Goal: Communication & Community: Answer question/provide support

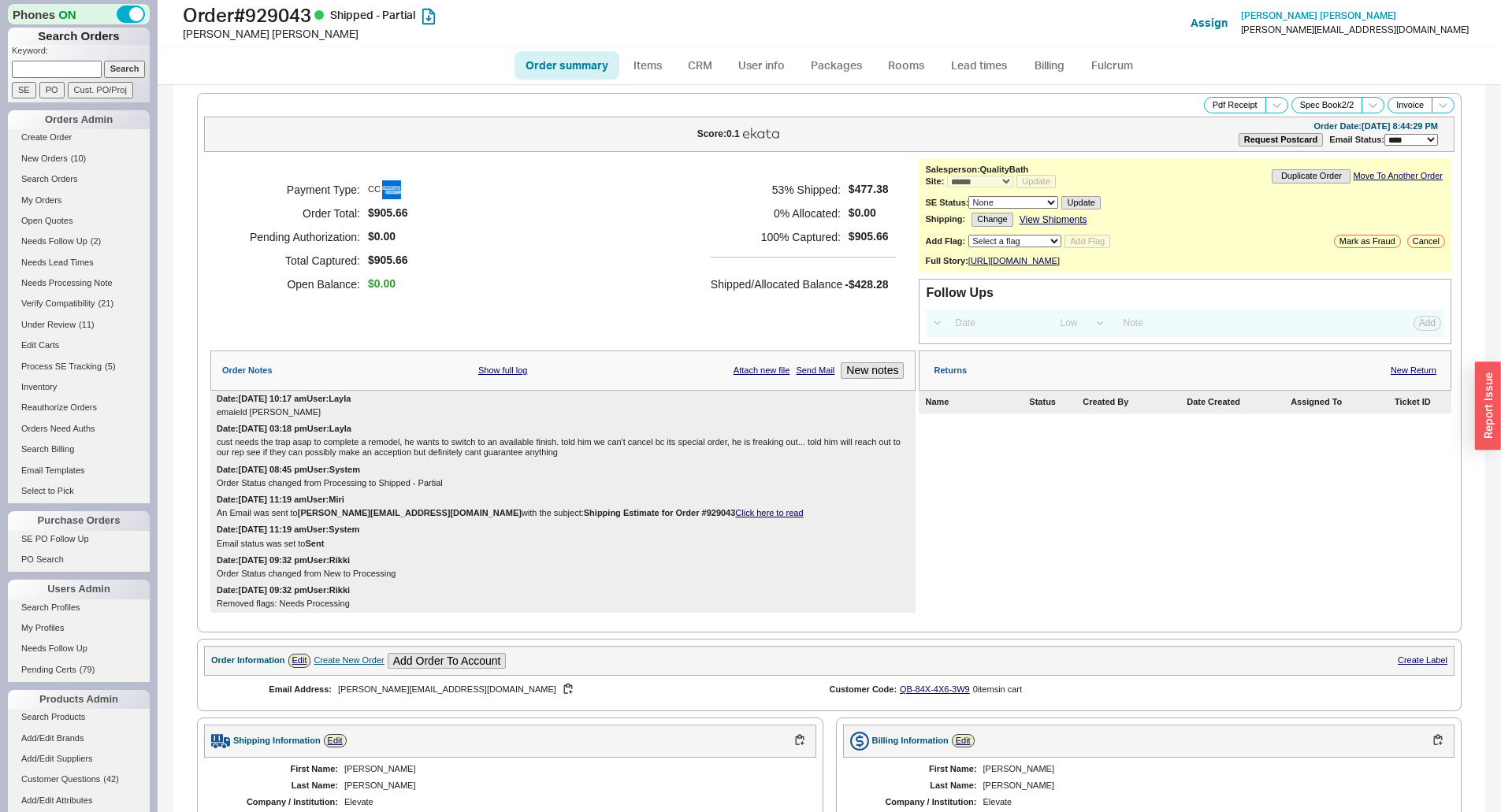
select select "*"
select select "LOW"
select select "3"
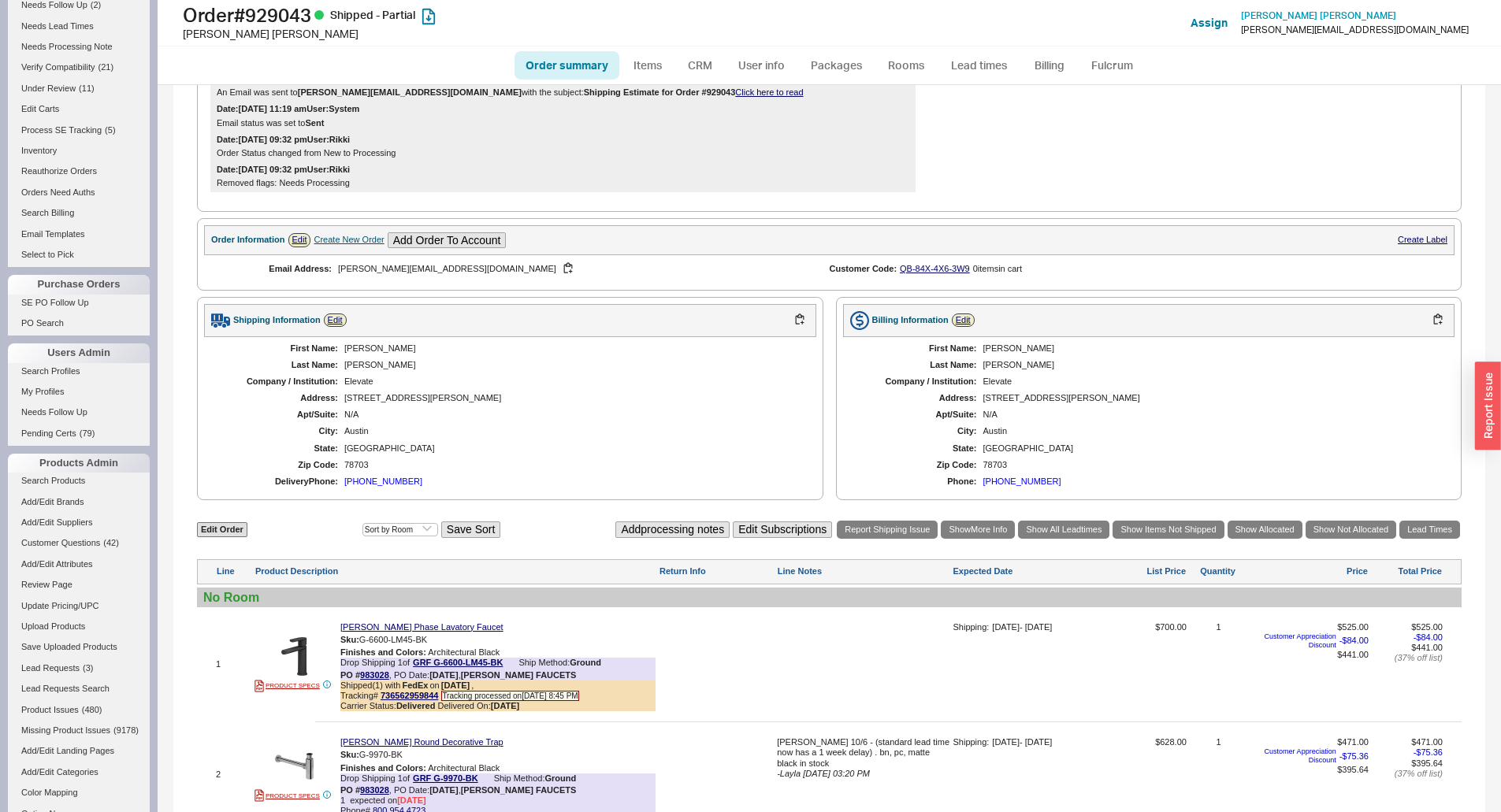
scroll to position [631, 0]
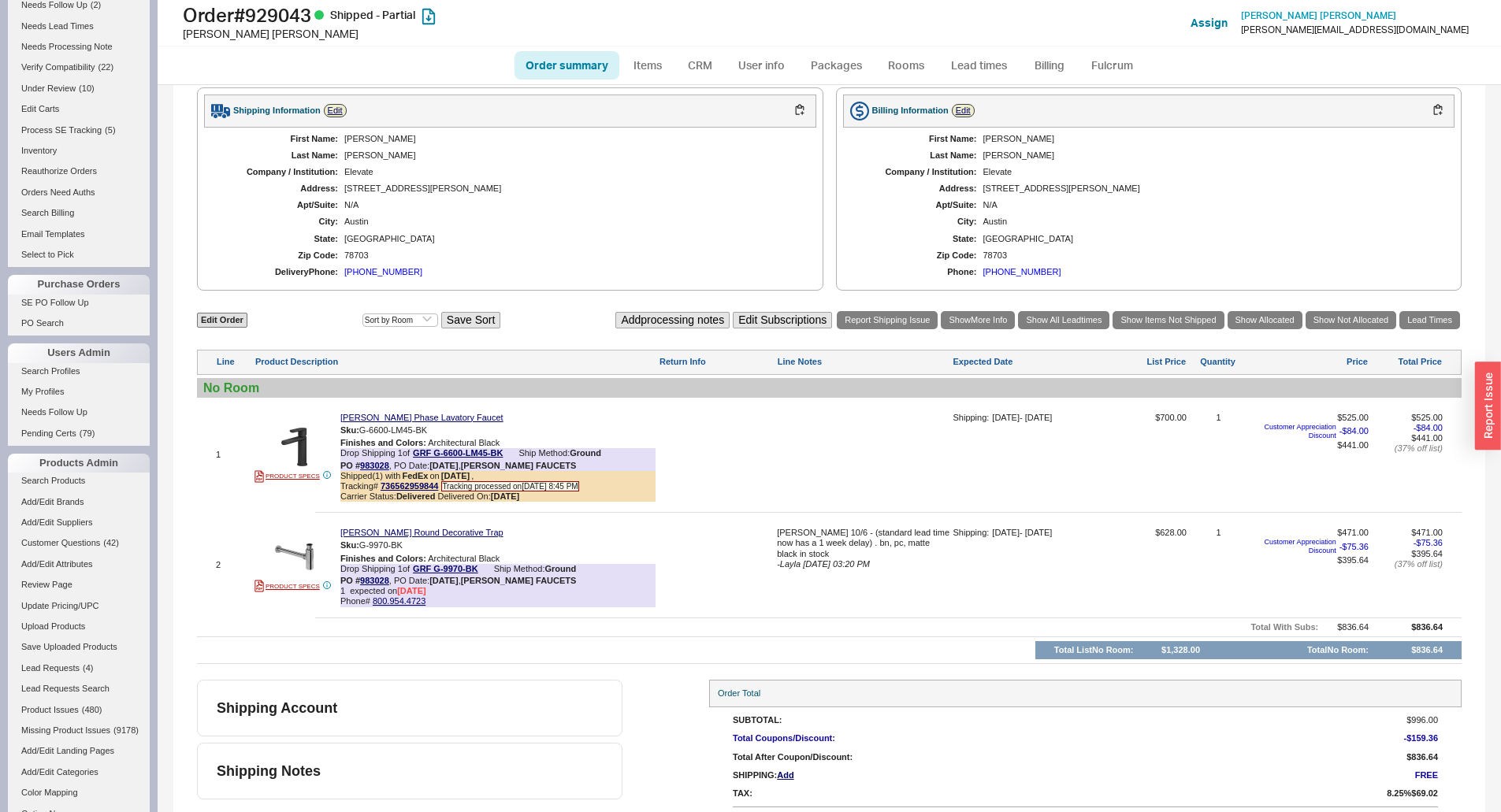
drag, startPoint x: 684, startPoint y: 320, endPoint x: 1346, endPoint y: 285, distance: 662.9
click at [413, 553] on button "button" at bounding box center [414, 545] width 19 height 15
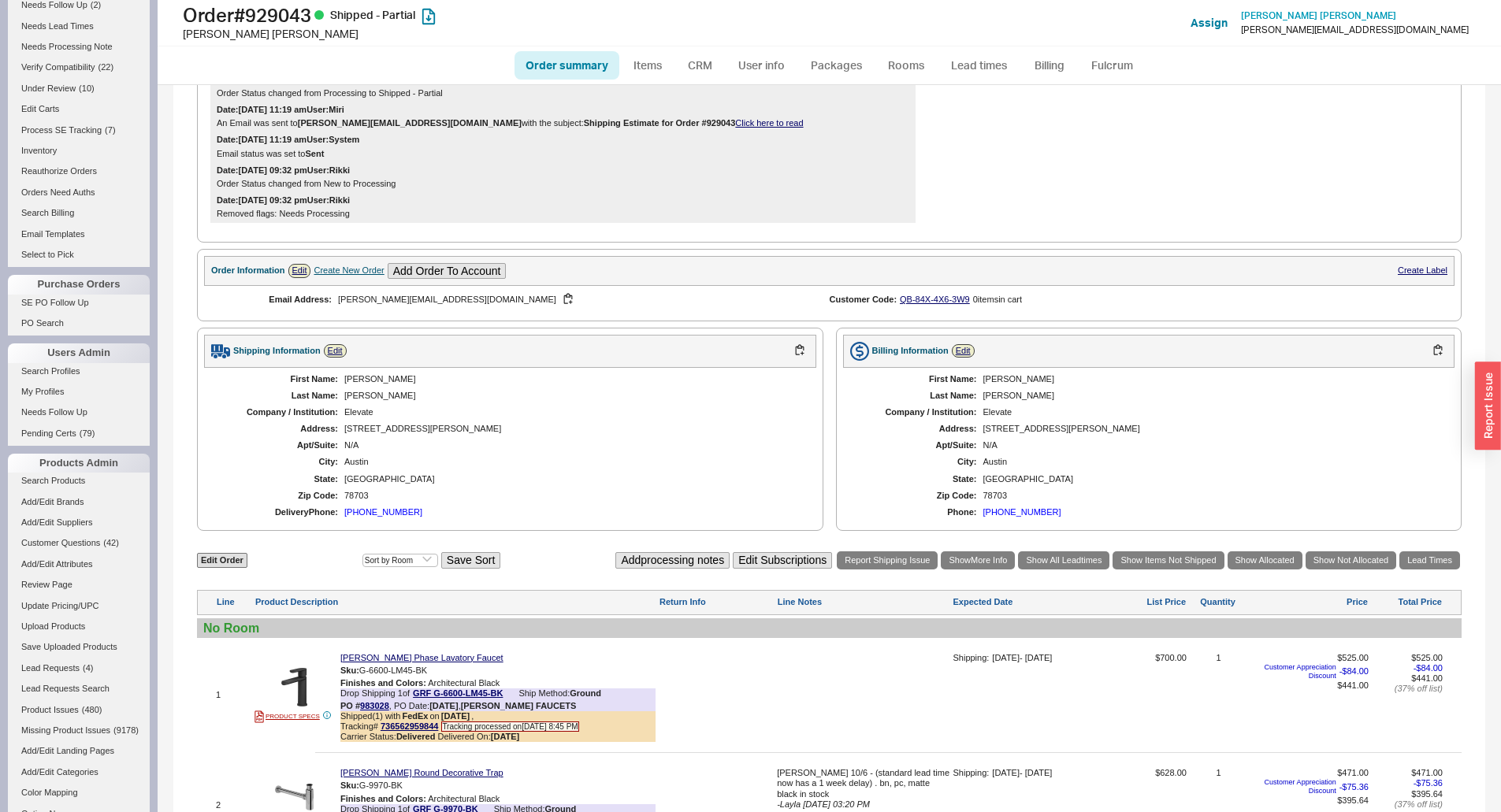
scroll to position [157, 0]
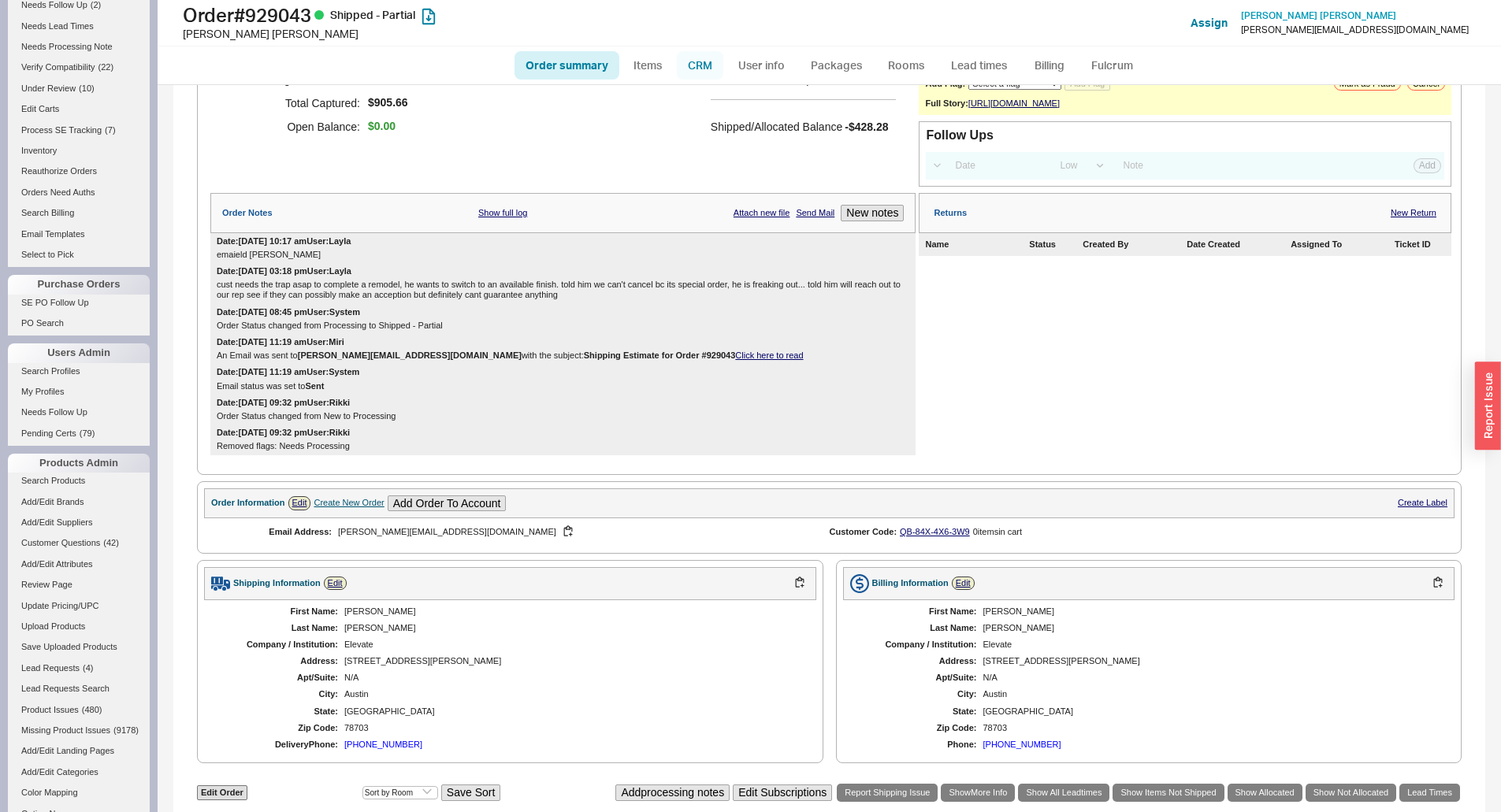
click at [704, 71] on link "CRM" at bounding box center [700, 65] width 47 height 28
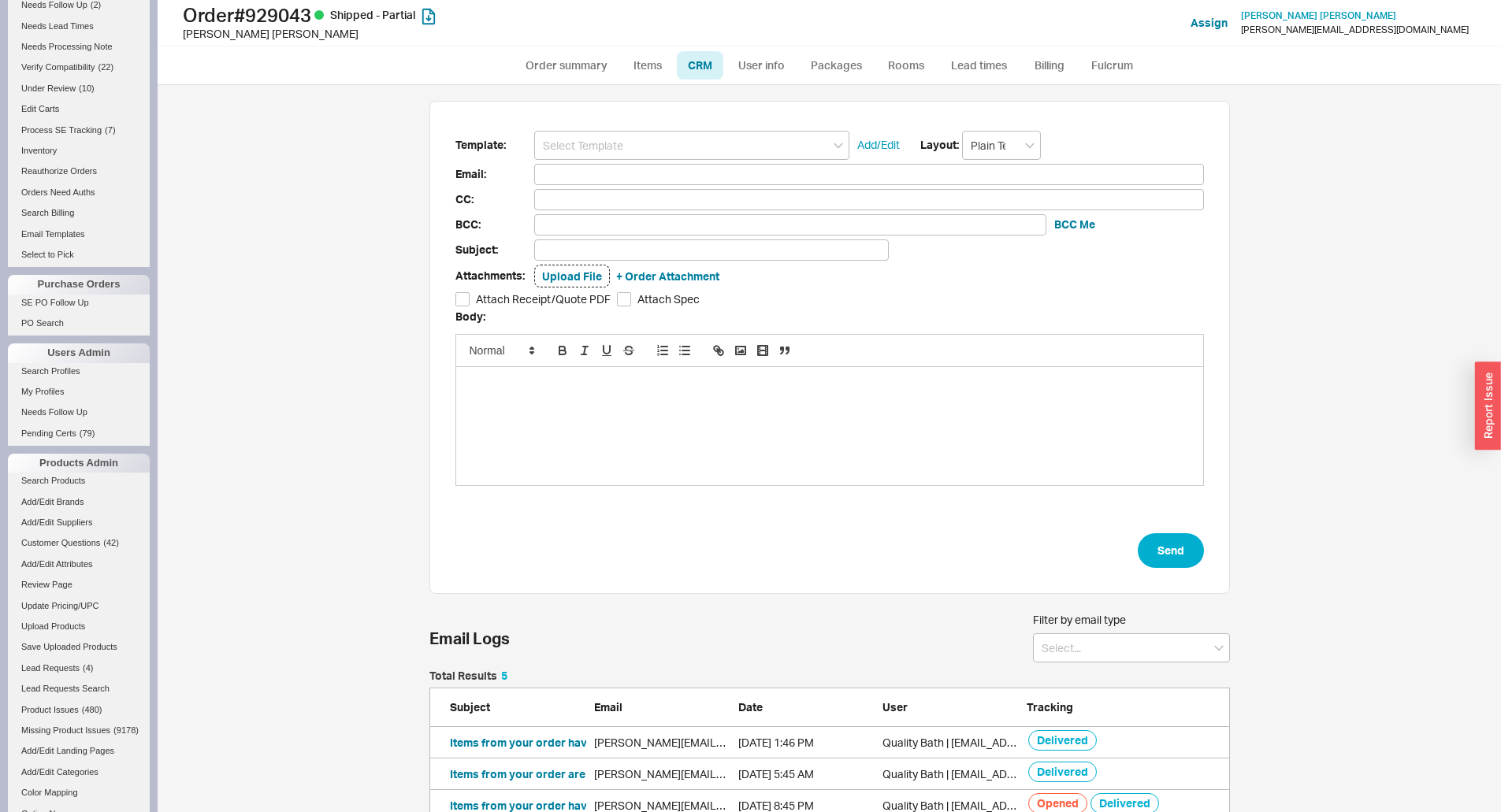
scroll to position [202, 789]
click at [617, 160] on form "Template: Add/Edit Layout: Plain Text Email: CC: BCC: BCC Me Subject: Attachmen…" at bounding box center [830, 349] width 748 height 438
click at [629, 148] on input at bounding box center [691, 145] width 315 height 29
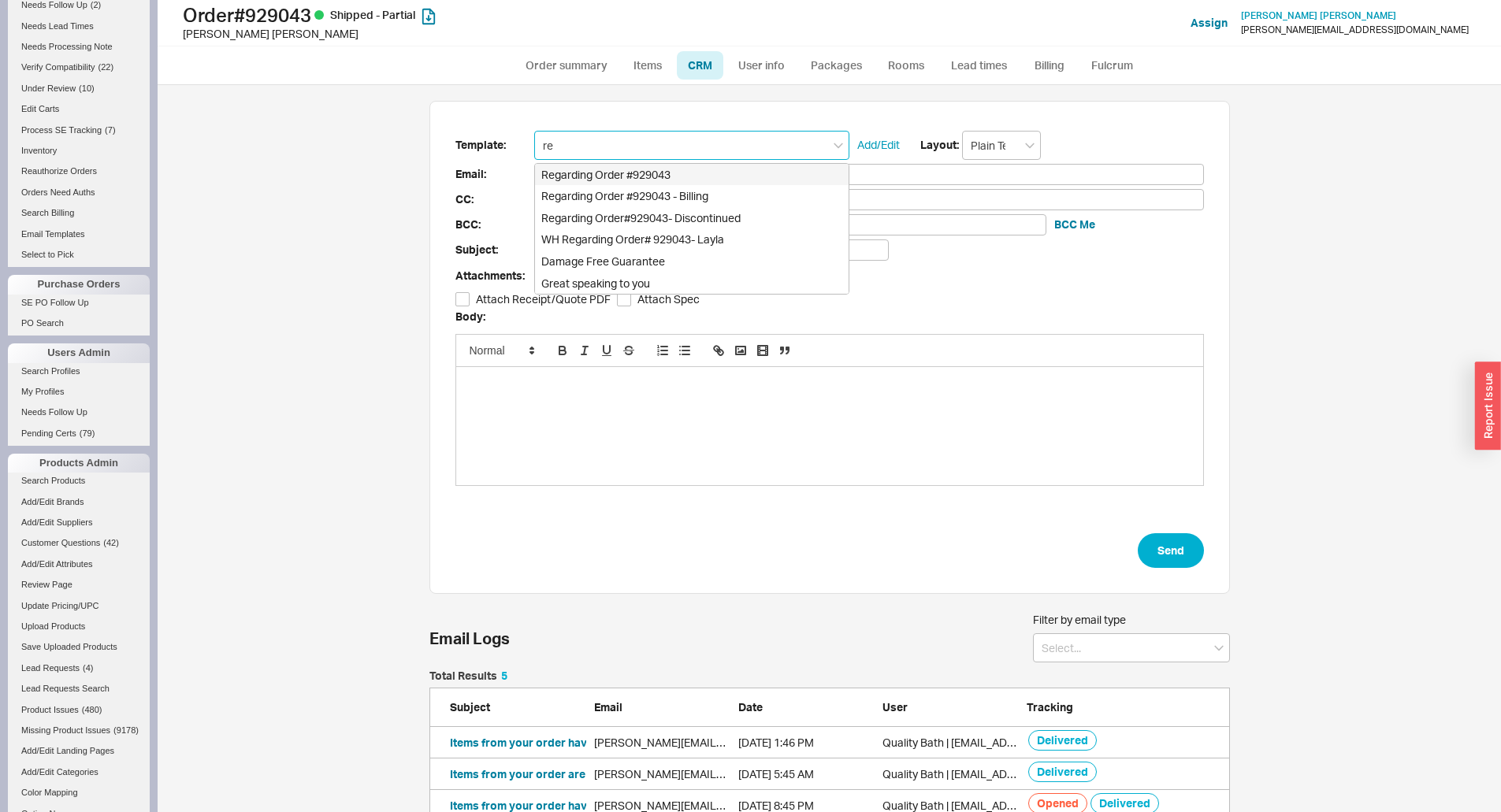
type input "reg"
click at [604, 169] on div "Regarding Order #929043" at bounding box center [691, 174] width 314 height 22
type input "[PERSON_NAME][EMAIL_ADDRESS][DOMAIN_NAME]"
type input "Regarding Order #929043"
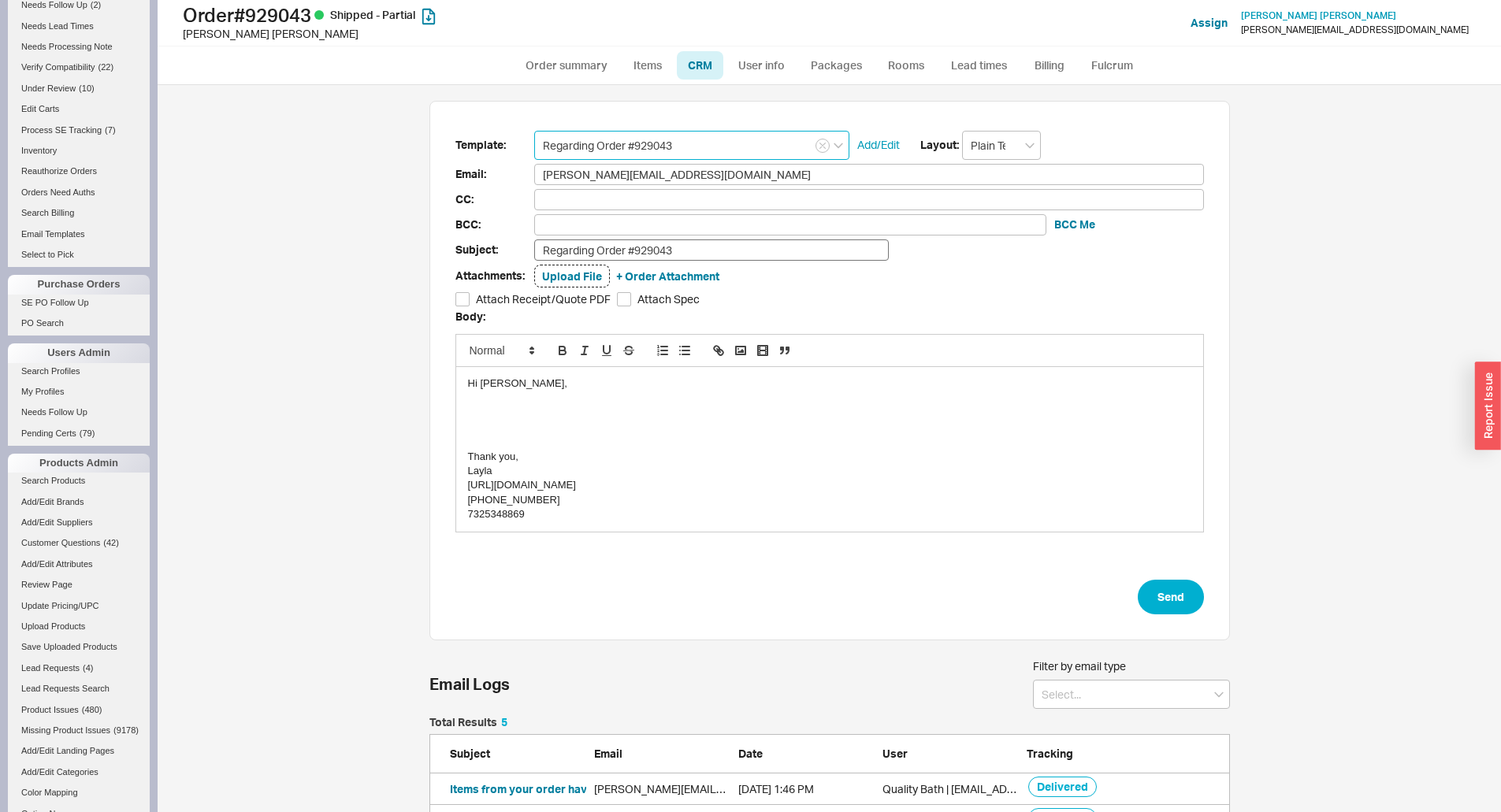
type input "Regarding Order #929043"
click at [545, 252] on input "Regarding Order #929043" at bounding box center [711, 250] width 355 height 21
type input "Update Regarding Order #929043"
click at [468, 410] on div at bounding box center [829, 413] width 723 height 15
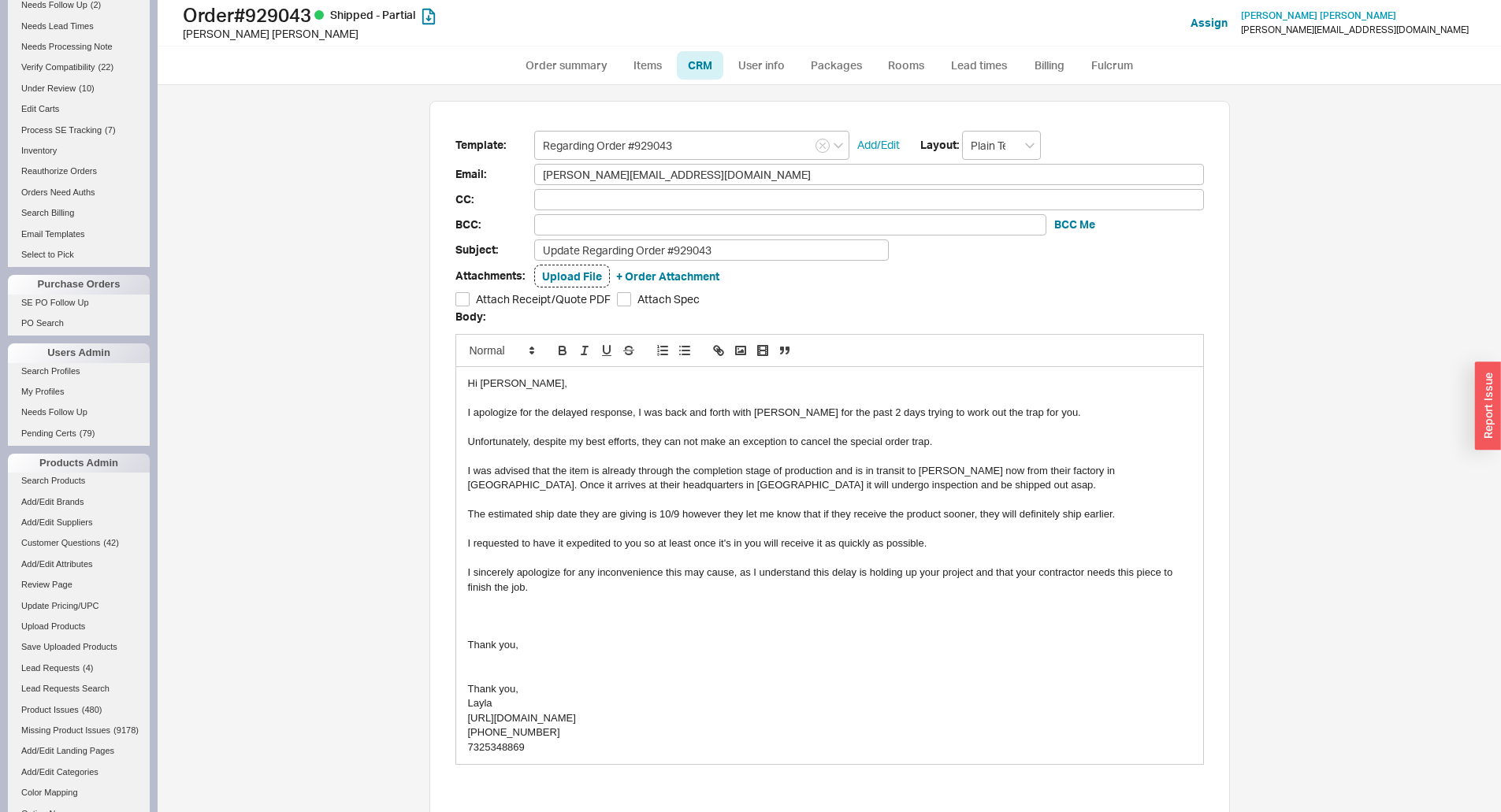
scroll to position [0, 0]
drag, startPoint x: 523, startPoint y: 662, endPoint x: 462, endPoint y: 627, distance: 70.3
click at [462, 627] on div "Hi Chris, I apologize for the delayed response, I was back and forth with Graff…" at bounding box center [830, 565] width 747 height 397
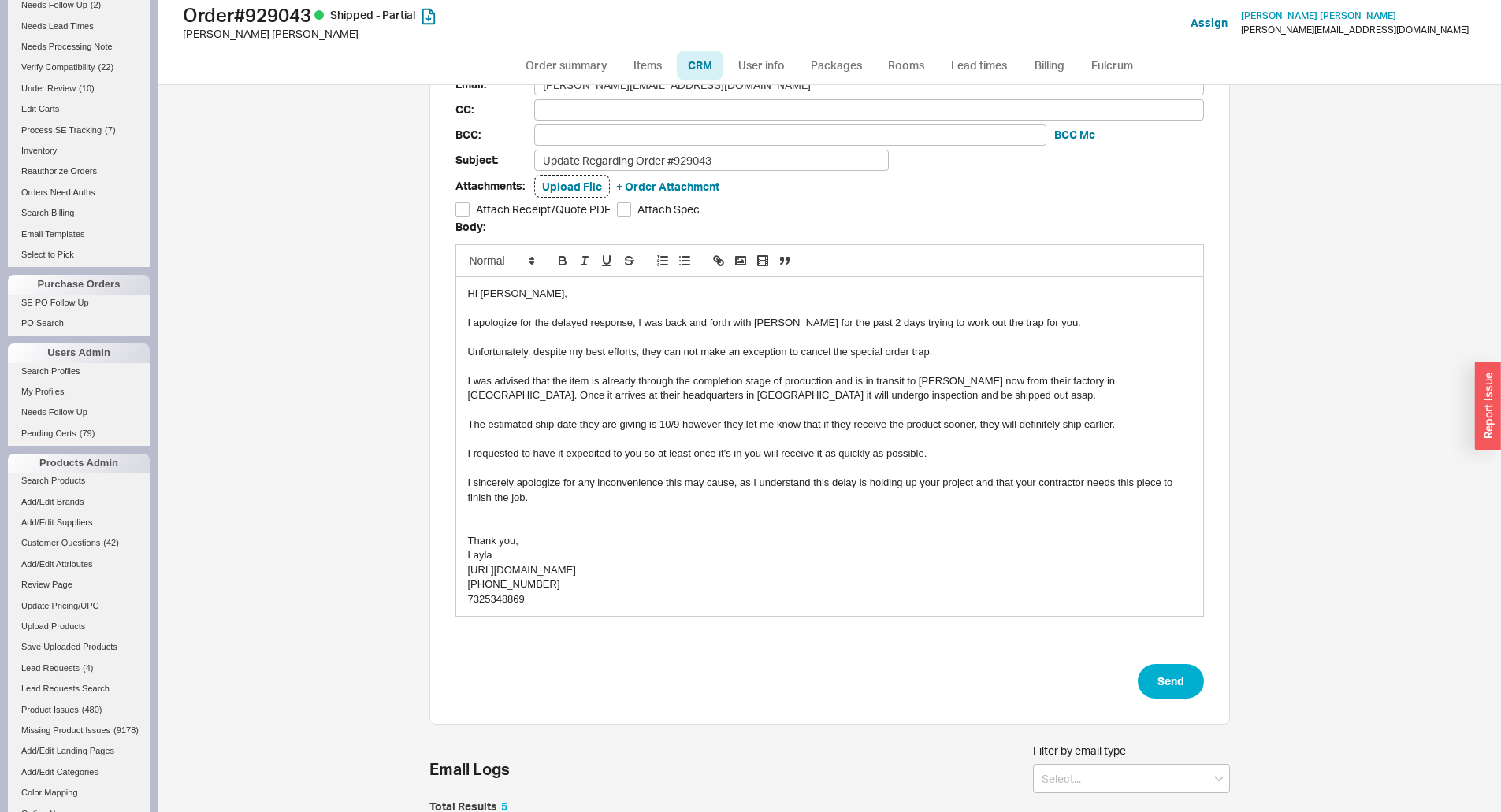
scroll to position [157, 0]
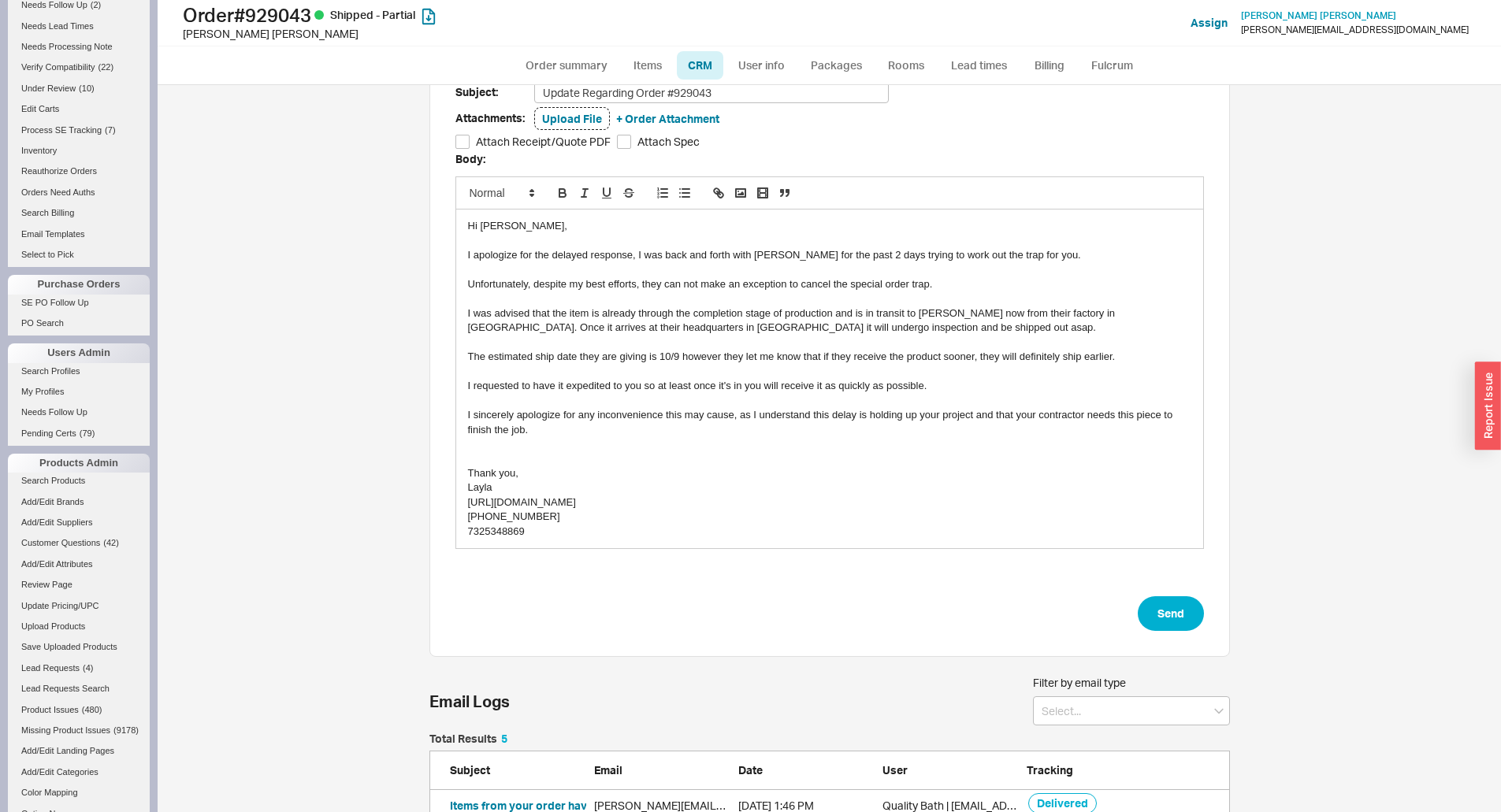
click at [920, 291] on div "Unfortunately, despite my best efforts, they can not make an exception to cance…" at bounding box center [829, 285] width 723 height 15
click at [926, 287] on div "Unfortunately, despite my best efforts, they can not make an exception to cance…" at bounding box center [829, 285] width 723 height 15
click at [922, 289] on div "Unfortunately, despite my best efforts, they can not make an exception to cance…" at bounding box center [829, 285] width 723 height 15
click at [924, 288] on div "Unfortunately, despite my best efforts, they can not make an exception to cance…" at bounding box center [829, 285] width 723 height 15
click at [963, 285] on div "Unfortunately, despite my best efforts, they can not make an exception to cance…" at bounding box center [829, 285] width 723 height 15
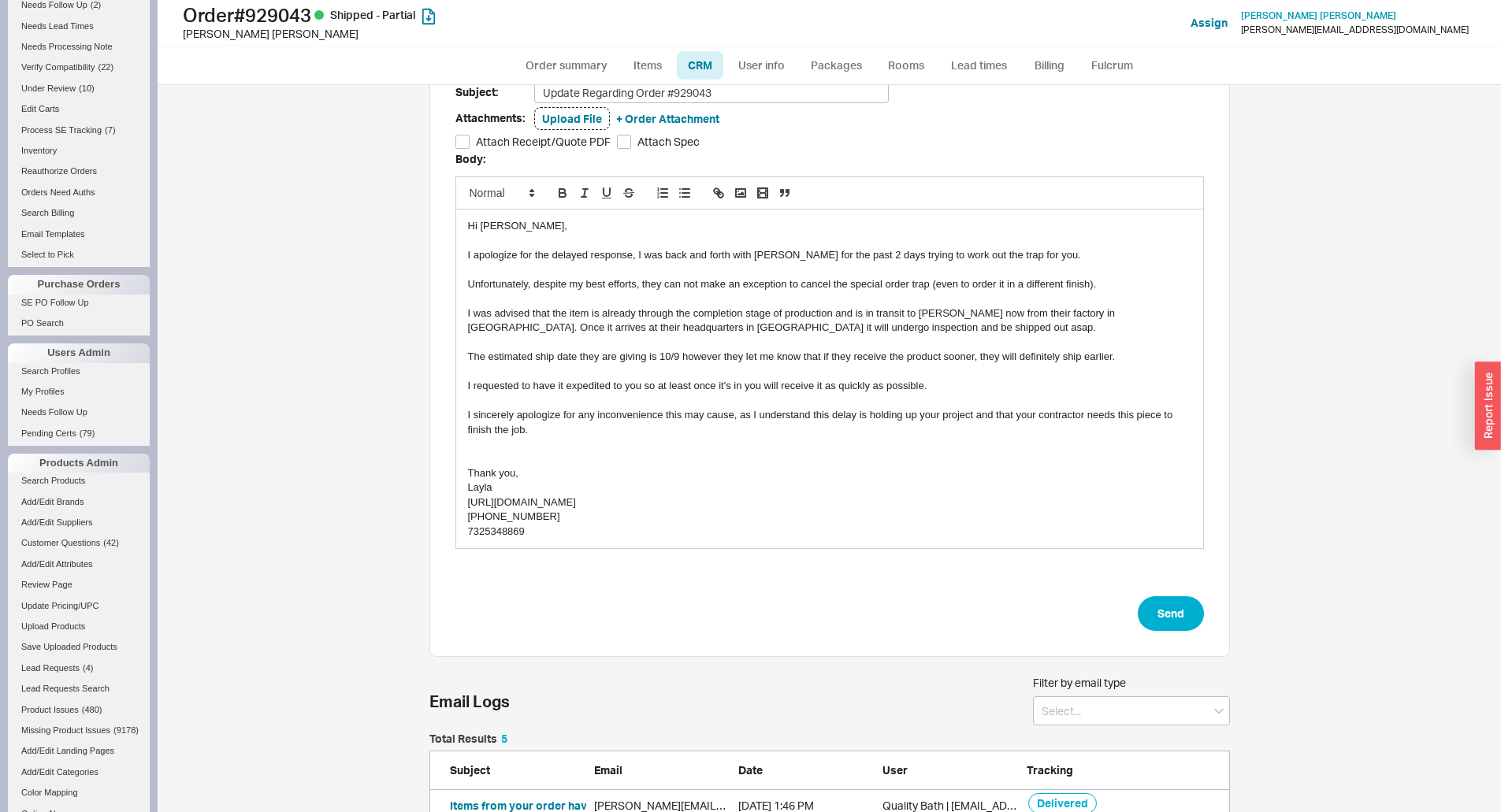
click at [959, 289] on div "Unfortunately, despite my best efforts, they can not make an exception to cance…" at bounding box center [829, 285] width 723 height 15
click at [973, 285] on div "Unfortunately, despite my best efforts, they can not make an exception to cance…" at bounding box center [829, 285] width 723 height 15
click at [643, 334] on div "I was advised that the item is already through the completion stage of producti…" at bounding box center [829, 321] width 723 height 29
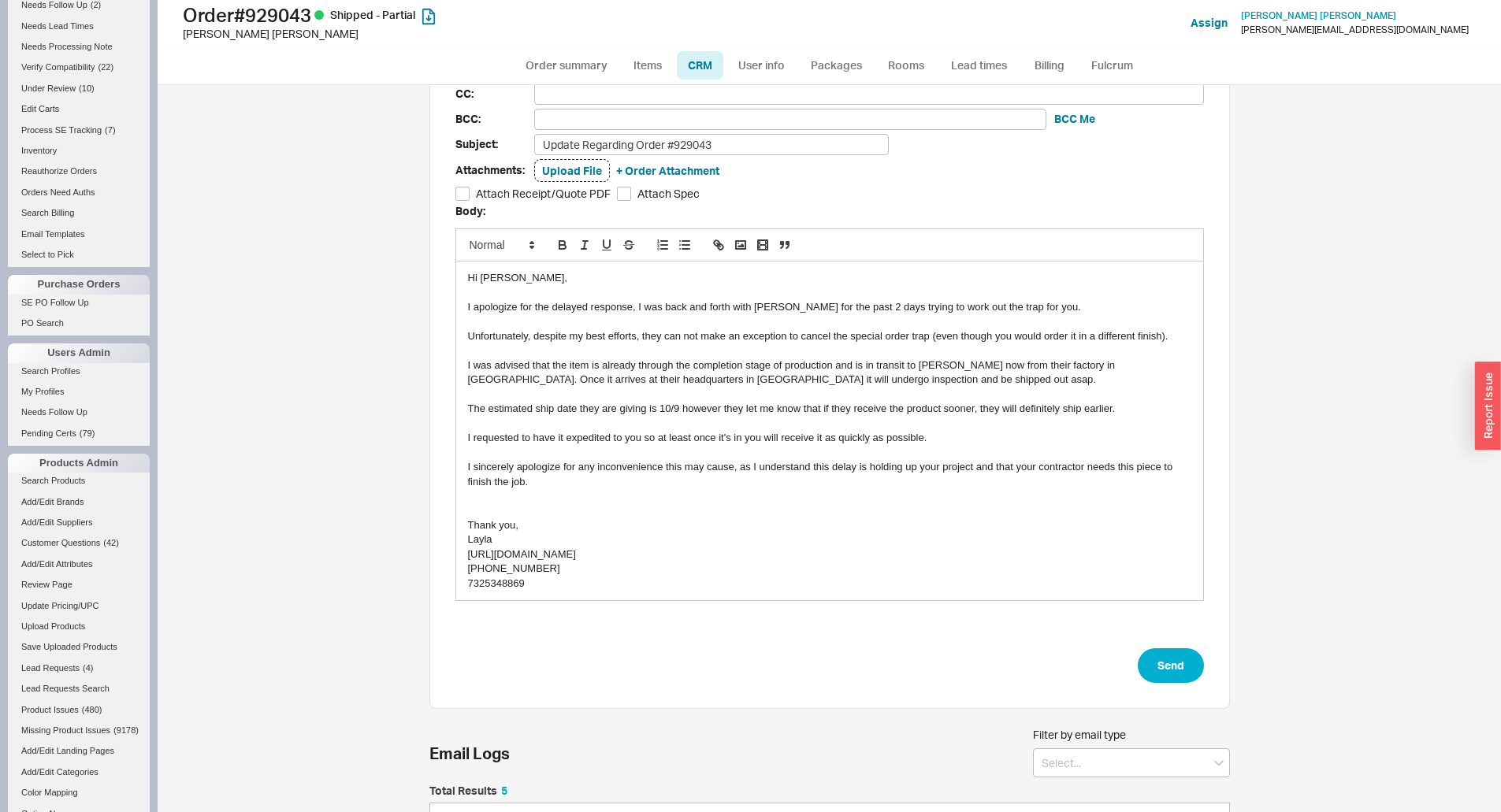
scroll to position [79, 0]
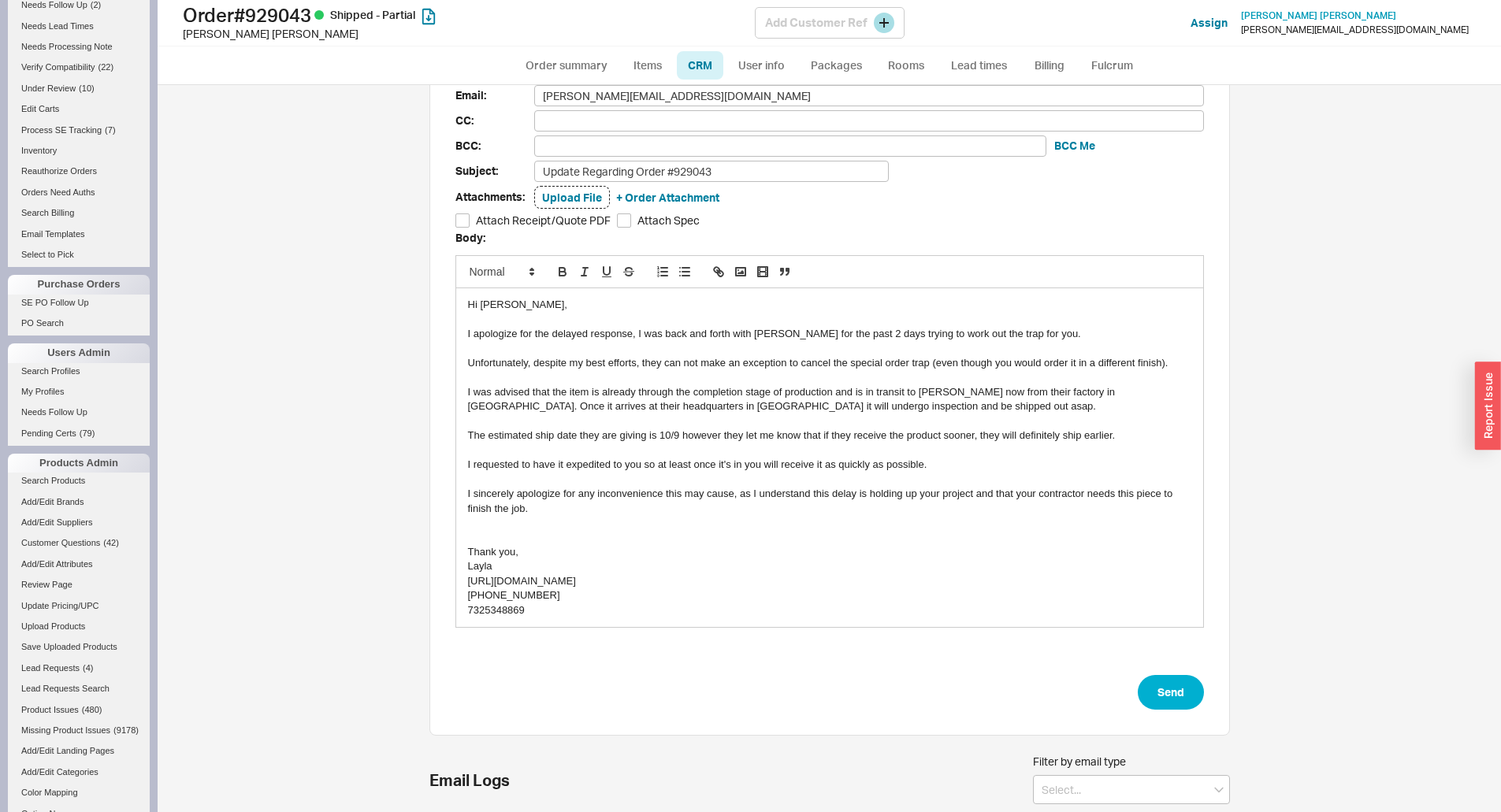
click at [281, 19] on h1 "Order # 929043 Shipped - Partial" at bounding box center [469, 15] width 572 height 22
copy h1 "929043"
click at [1158, 703] on button "Send" at bounding box center [1171, 692] width 66 height 35
select select "*"
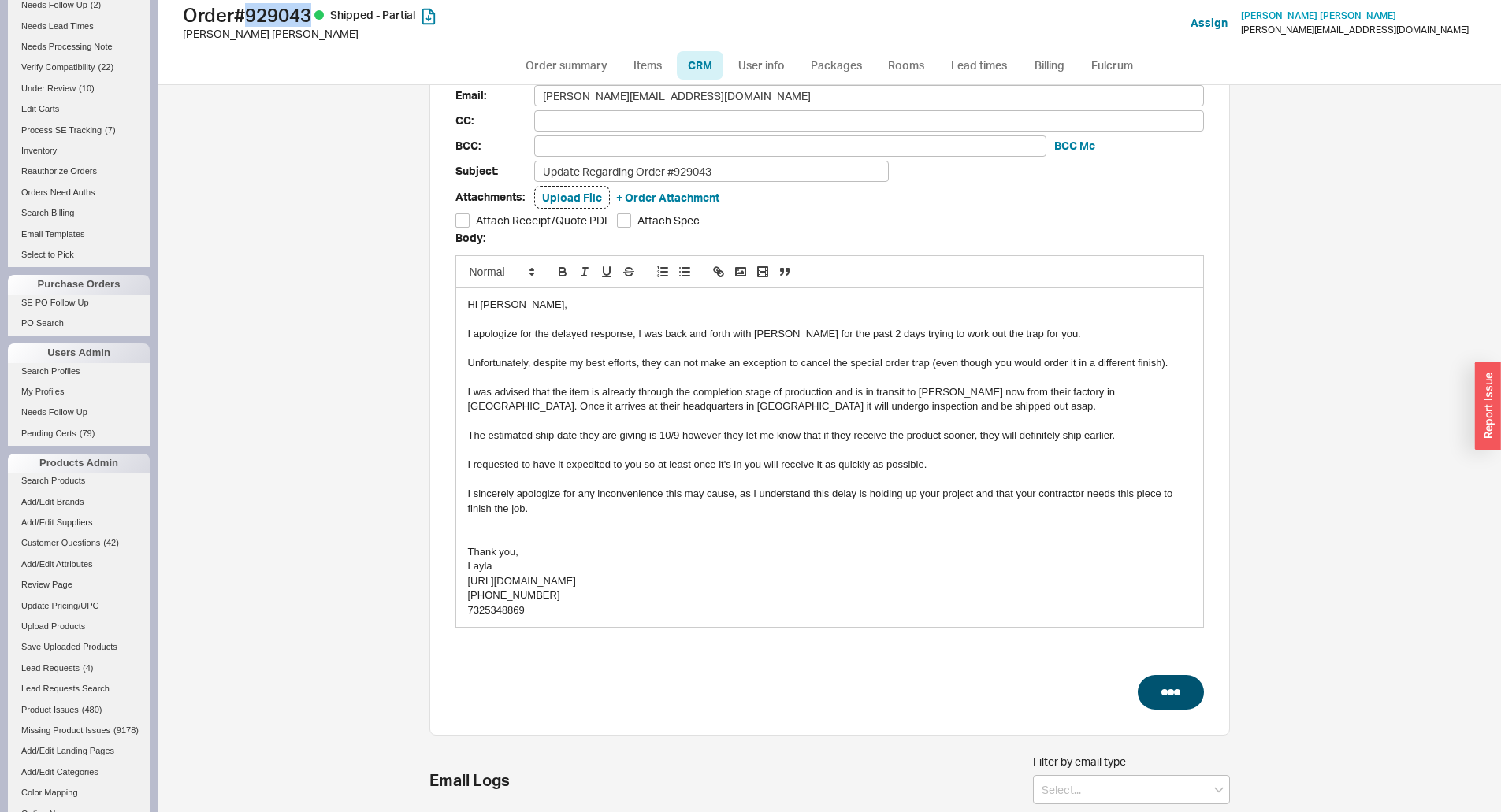
select select "LOW"
select select "3"
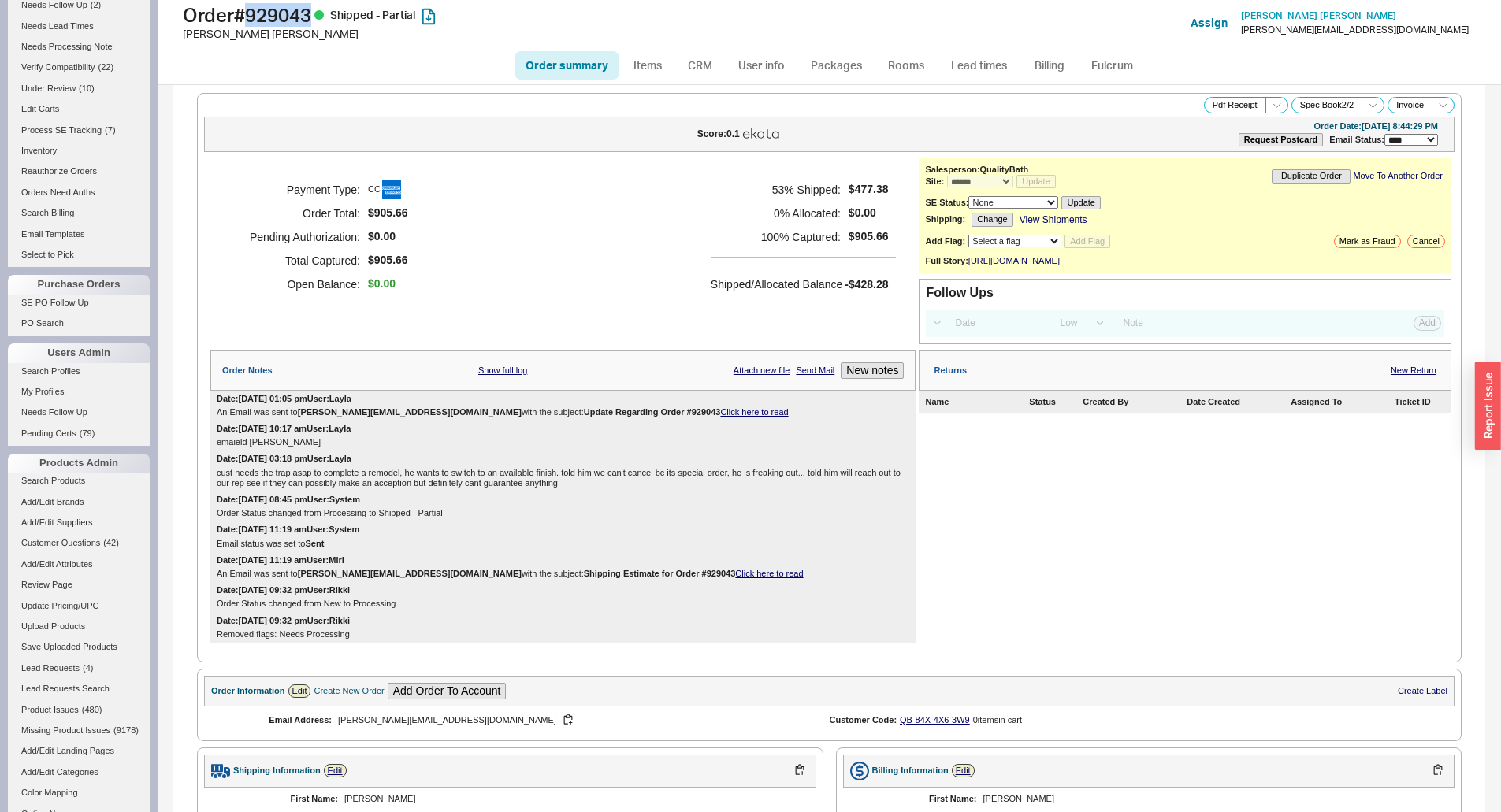
click at [720, 417] on link "Click here to read" at bounding box center [754, 412] width 68 height 10
click at [1224, 504] on div "Returns New Return Name Status Created By Date Created Assigned To Ticket ID" at bounding box center [1185, 497] width 532 height 292
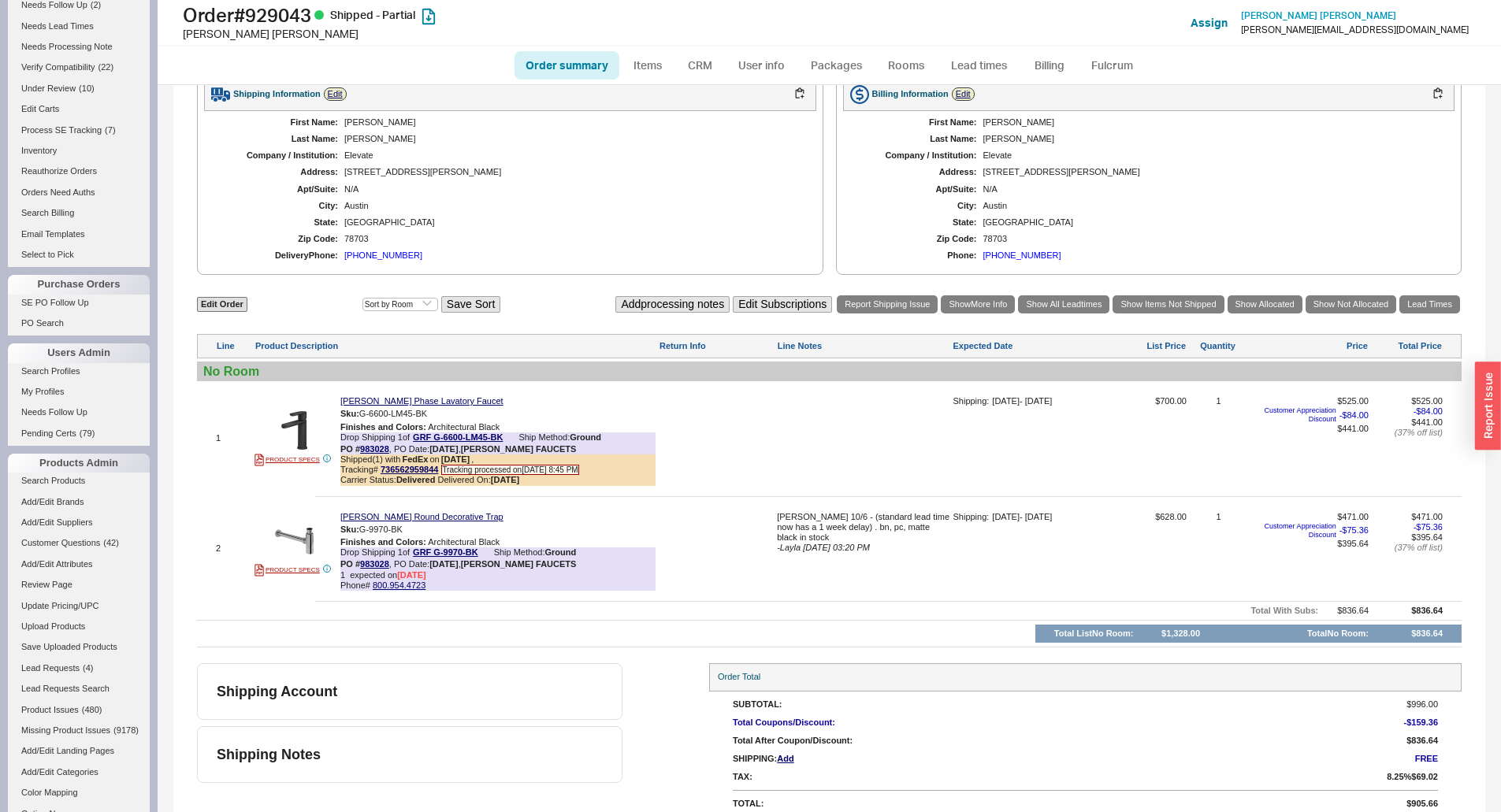
scroll to position [701, 0]
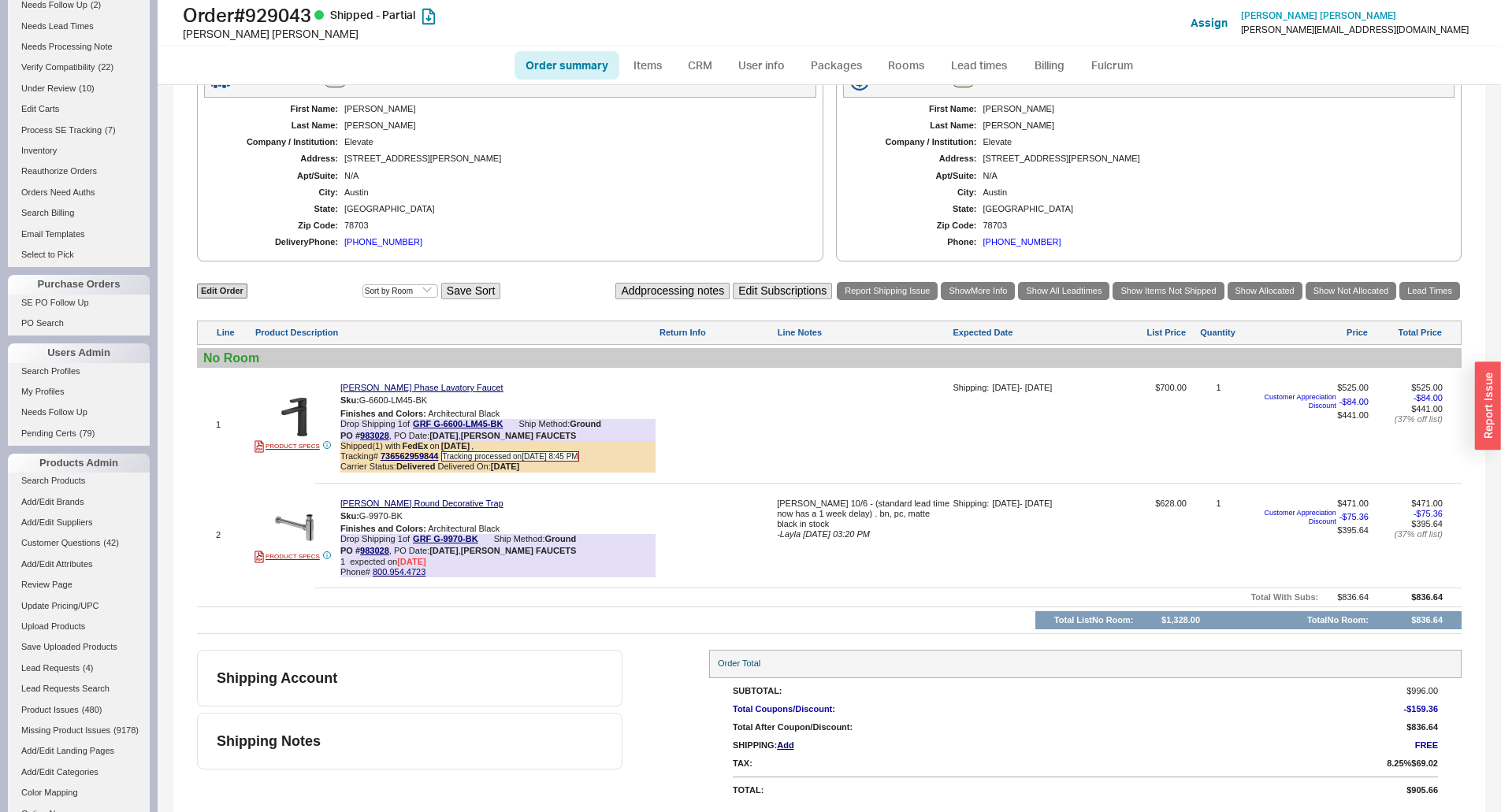
click at [828, 530] on span "- Layla 09/15/2025 03:20 PM" at bounding box center [823, 535] width 93 height 10
click at [909, 544] on div "laurie 10/6 - (standard lead time now has a 1 week delay) . bn, pc, matte black…" at bounding box center [863, 541] width 173 height 85
click at [815, 506] on textarea "laurie 10/6 - (standard lead time now has a 1 week delay) . bn, pc, matte black…" at bounding box center [863, 510] width 173 height 25
click at [819, 506] on textarea "laurie 10/6 - (standard lead time now has a 1 week delay) . bn, pc, matte black…" at bounding box center [863, 510] width 173 height 25
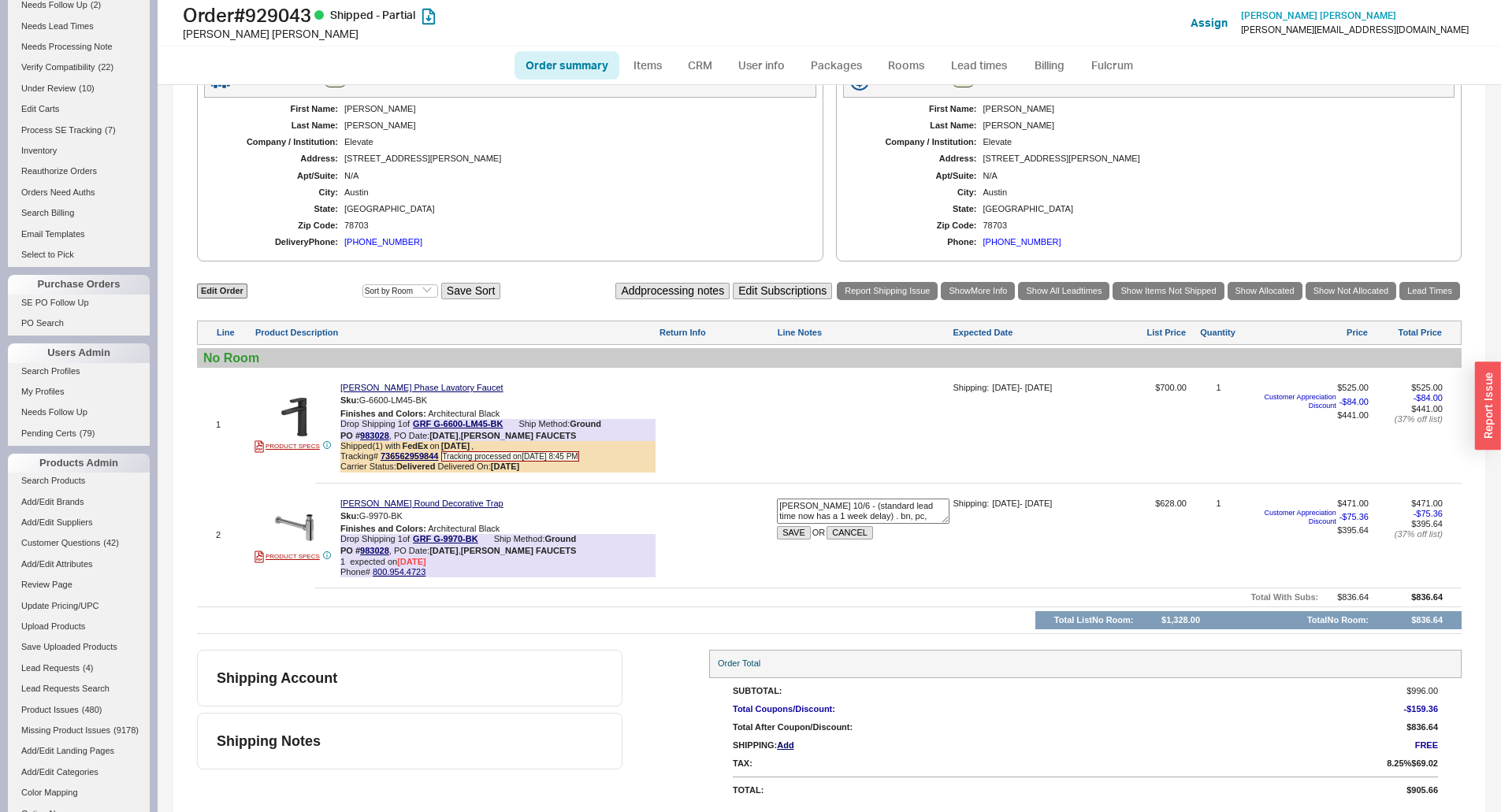
scroll to position [11, 0]
drag, startPoint x: 776, startPoint y: 506, endPoint x: 1017, endPoint y: 556, distance: 246.1
click at [1017, 556] on div "2 PRODUCT SPECS Graff Round Decorative Trap Sku: G-9970-BK Finishes and Colors …" at bounding box center [829, 535] width 1265 height 96
type textarea "per molly 10/9 - they can not make an exception, it is already in transit from …"
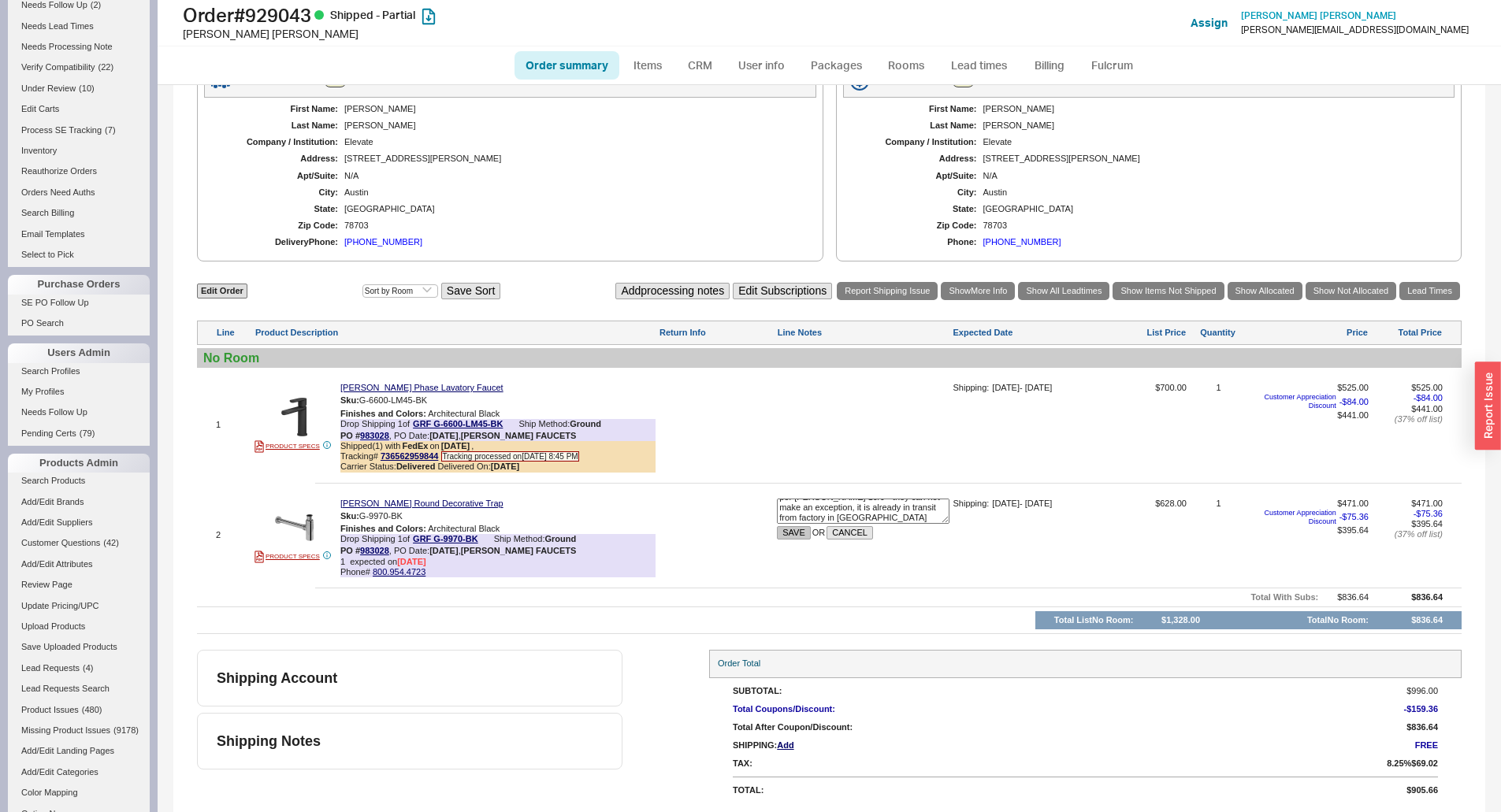
click at [784, 527] on button "SAVE" at bounding box center [794, 533] width 34 height 14
click at [873, 526] on div "per molly 10/9 - they can not make an exception, it is already in transit from …" at bounding box center [863, 514] width 173 height 31
click at [890, 522] on textarea "per molly 10/9 - they can not make an exception, it is already in transit from …" at bounding box center [863, 510] width 173 height 25
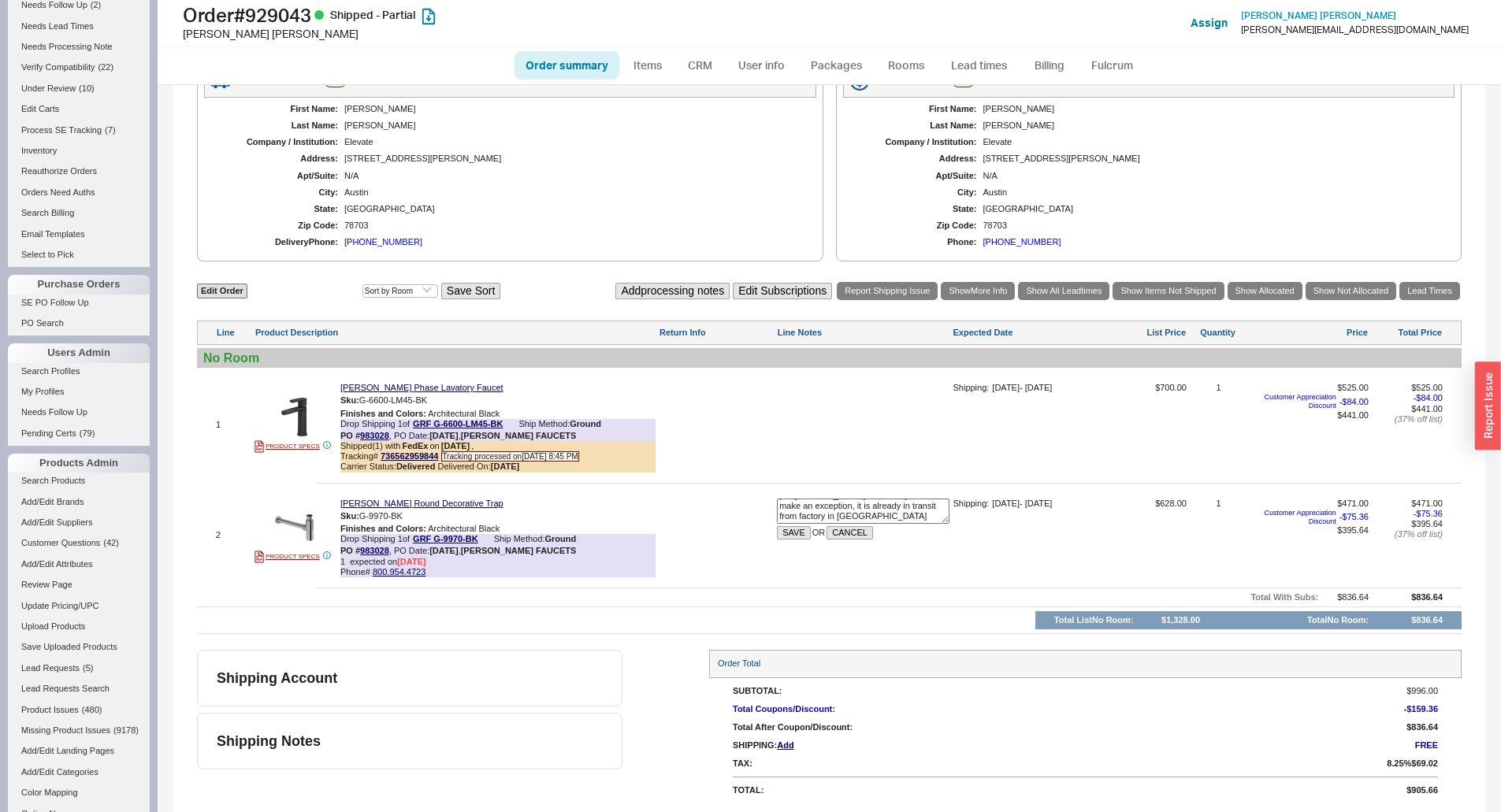
scroll to position [19, 0]
type textarea "per molly 10/9 - they can not make an exception, it is already in transit from …"
click at [789, 533] on button "SAVE" at bounding box center [794, 533] width 34 height 14
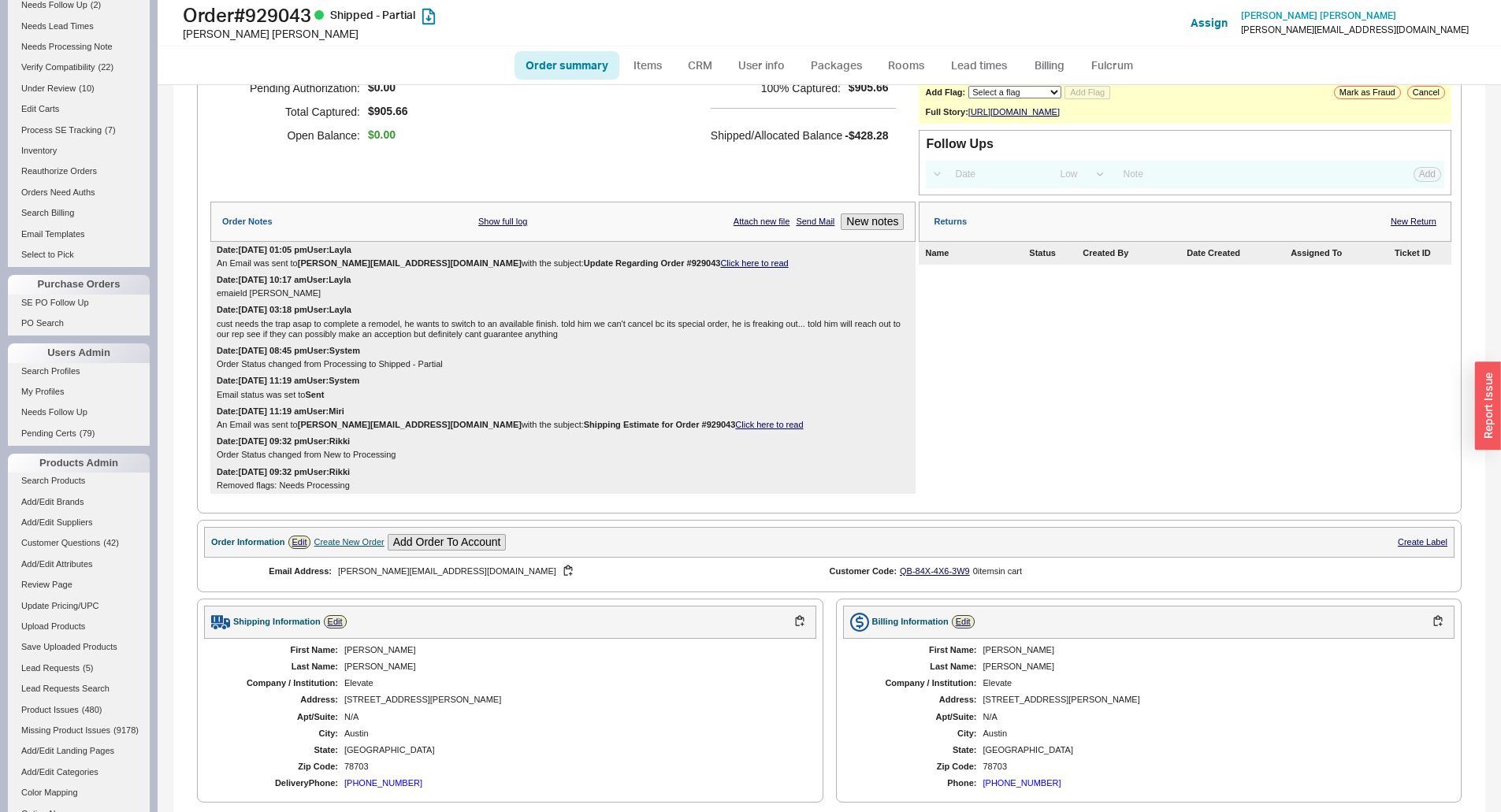
scroll to position [0, 0]
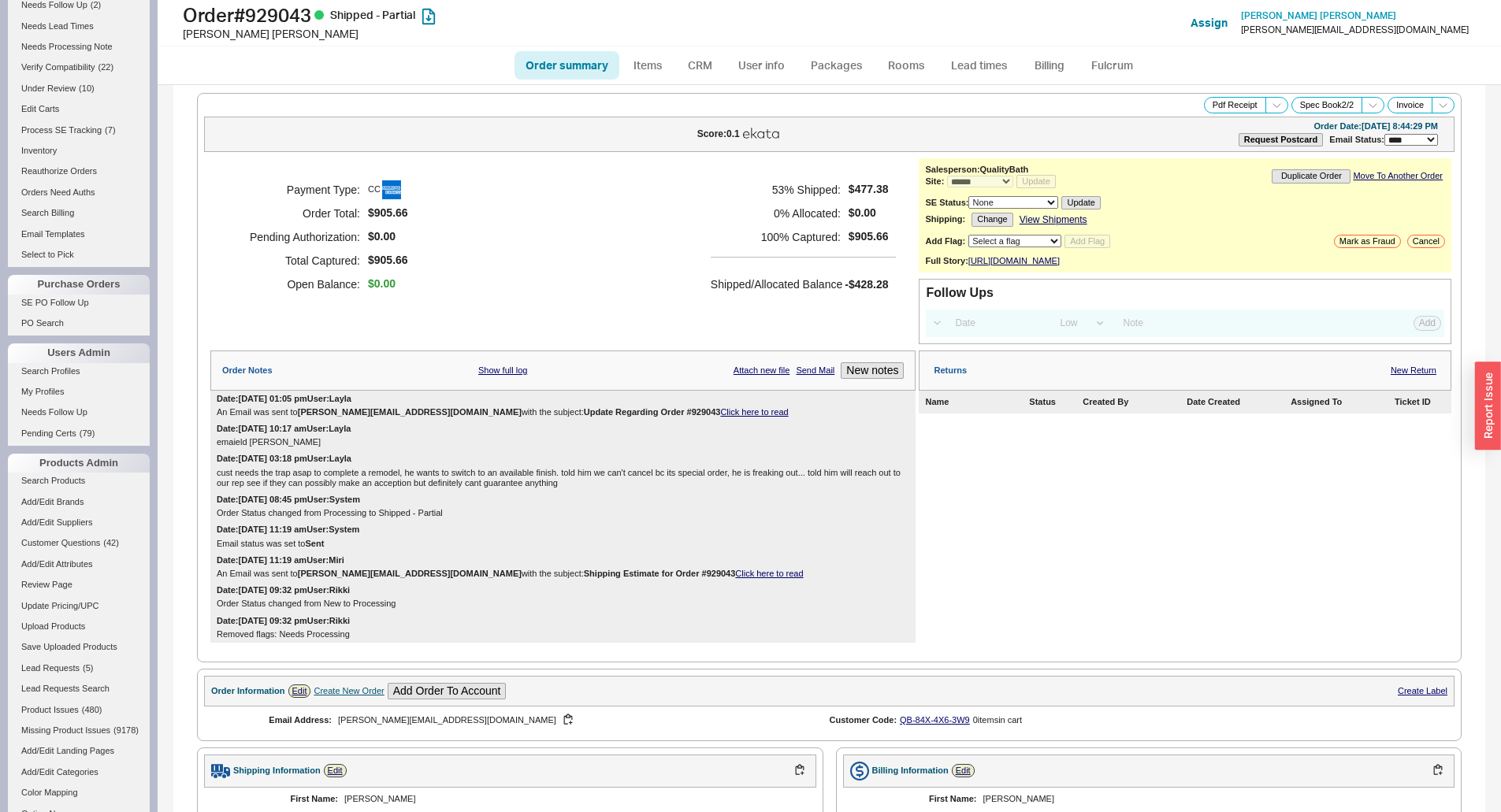
click at [720, 417] on link "Click here to read" at bounding box center [754, 412] width 68 height 10
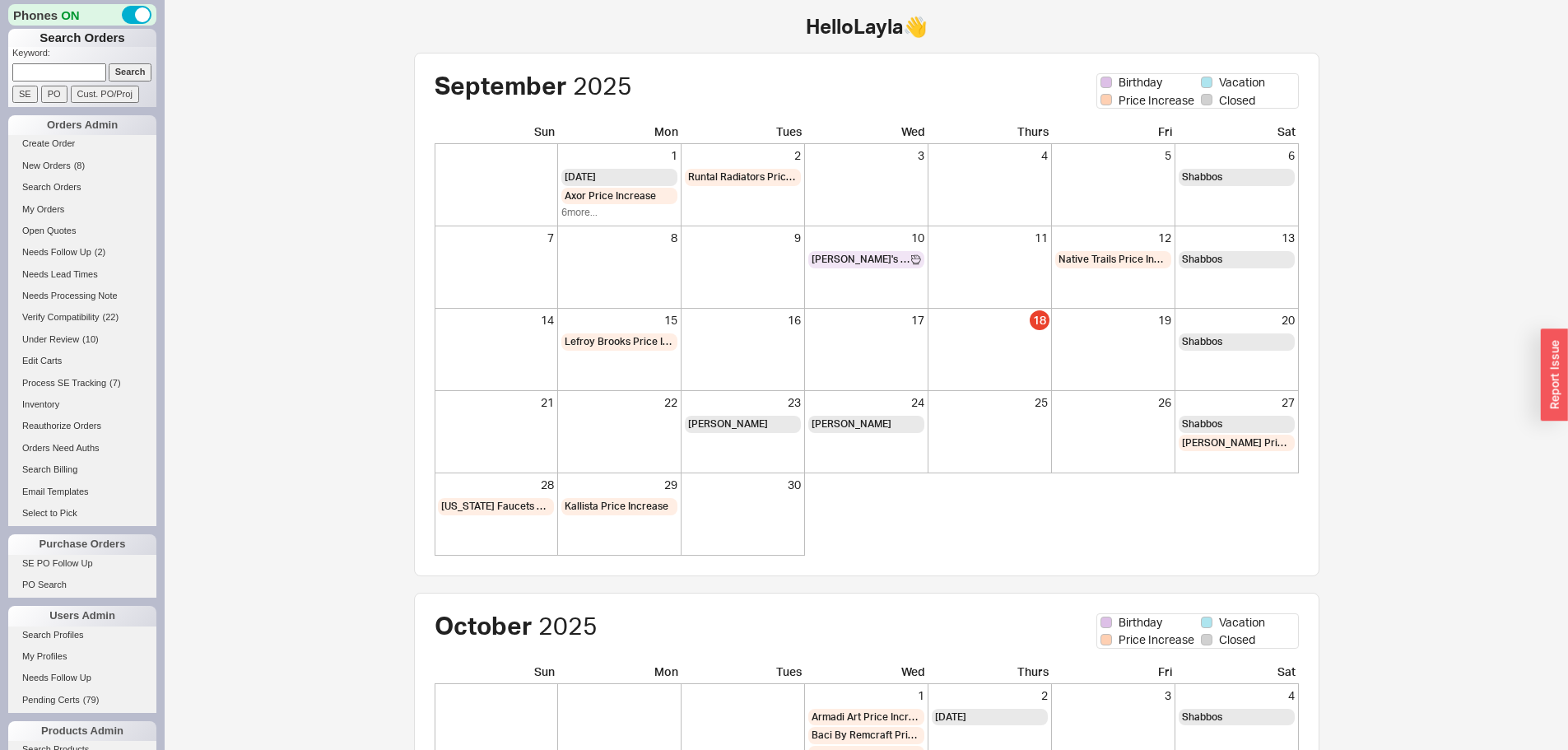
click at [89, 73] on input at bounding box center [59, 72] width 94 height 18
paste input "929043"
type input "929043"
click at [109, 73] on input "Search" at bounding box center [131, 72] width 44 height 18
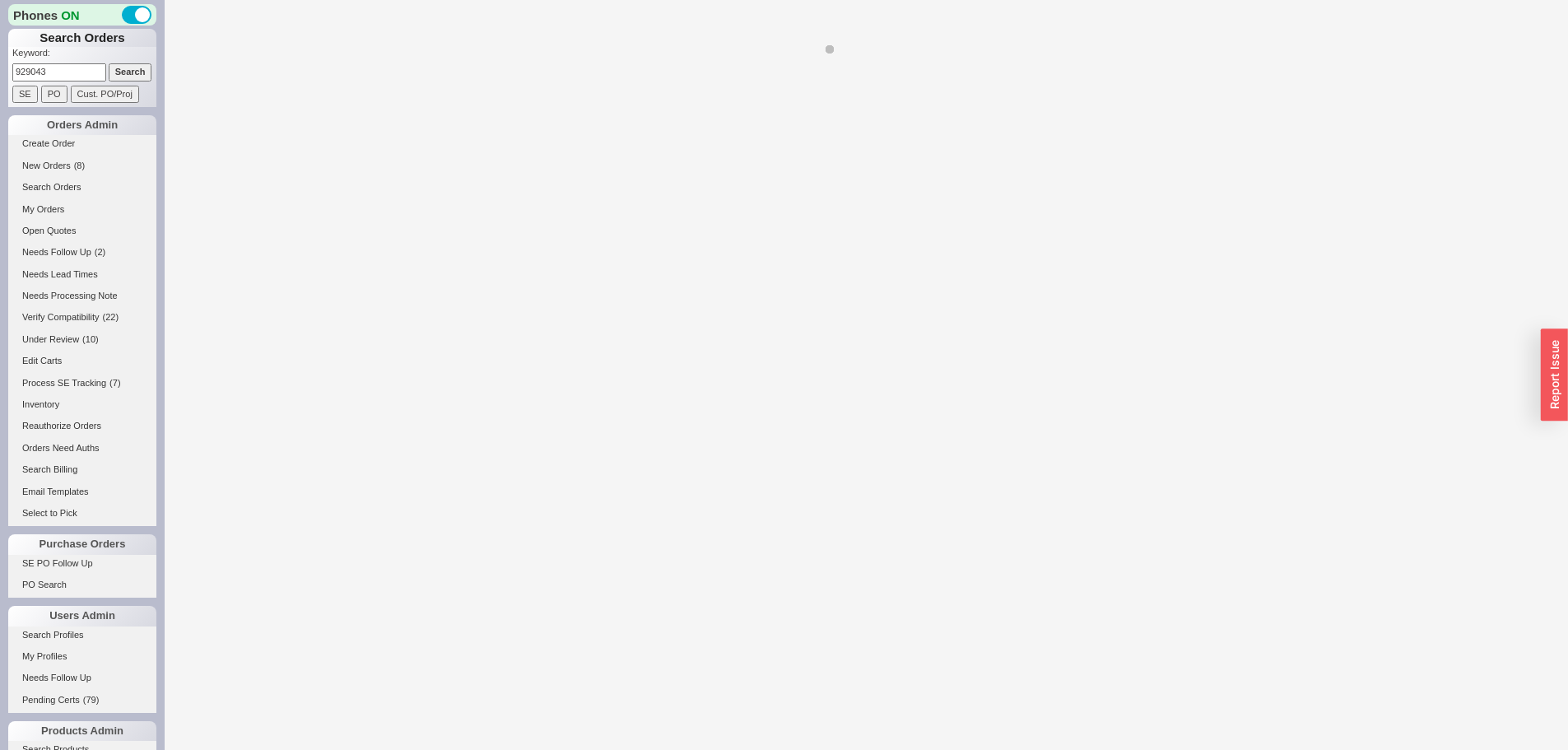
select select "*"
select select "LOW"
select select "3"
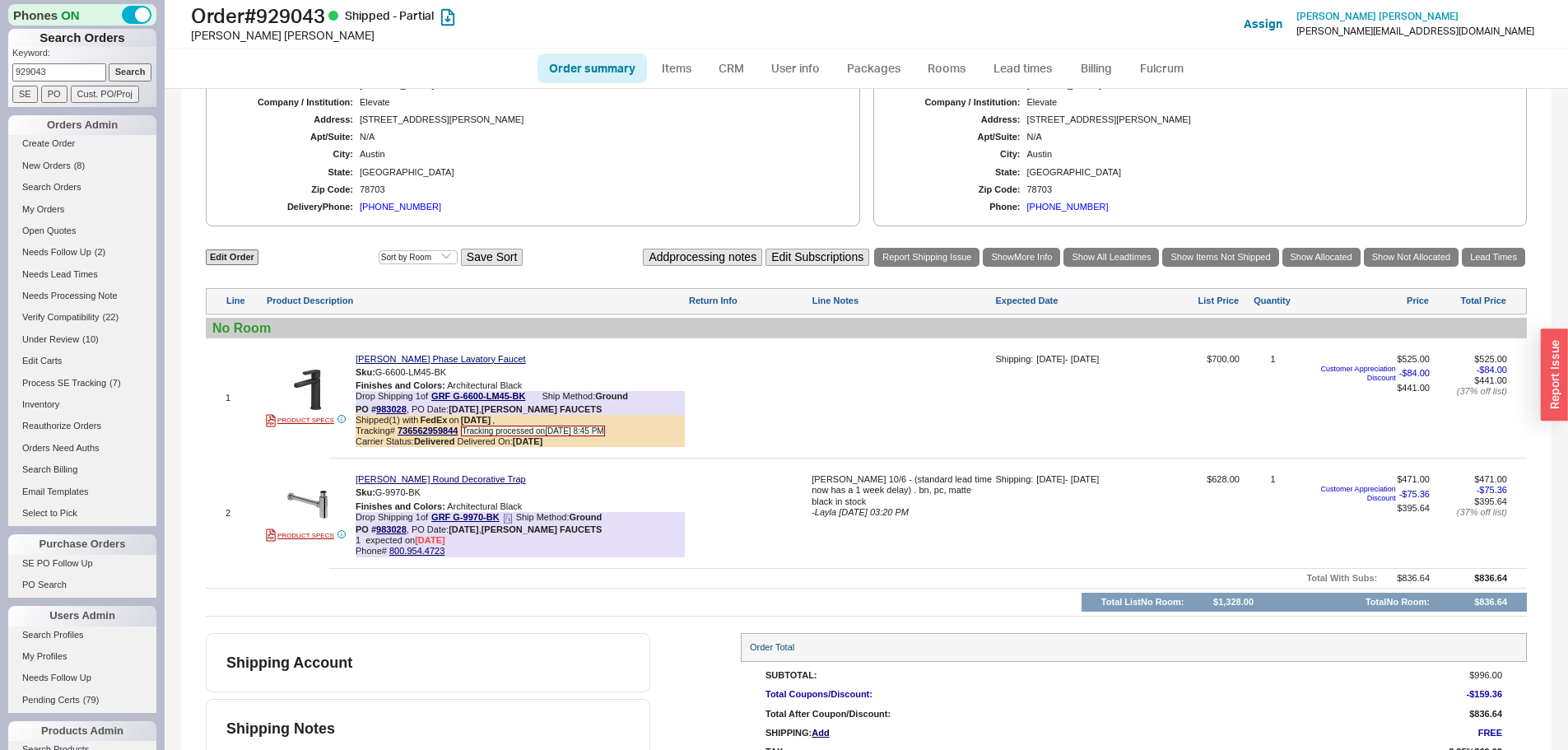
scroll to position [799, 0]
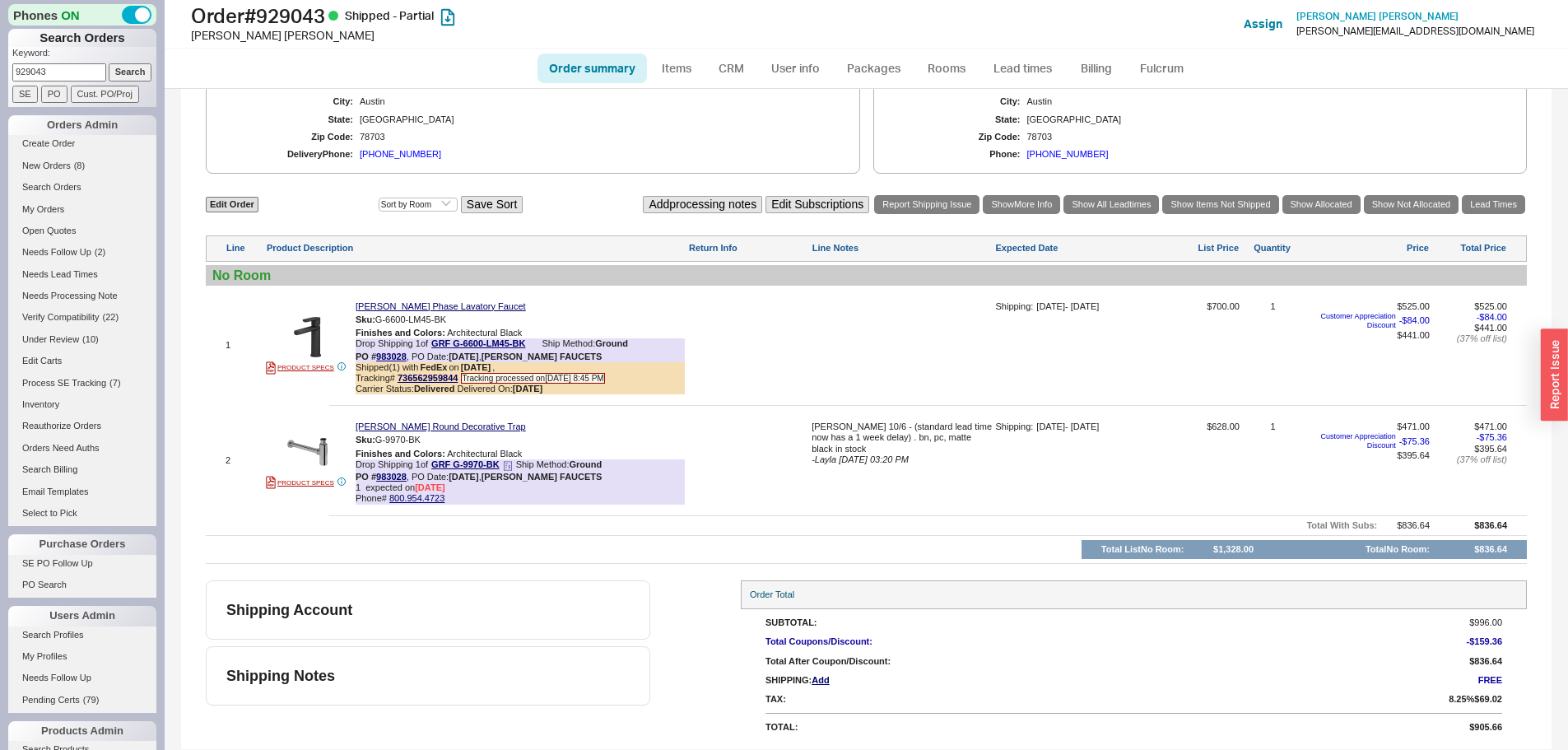
click at [511, 469] on icon at bounding box center [508, 466] width 10 height 10
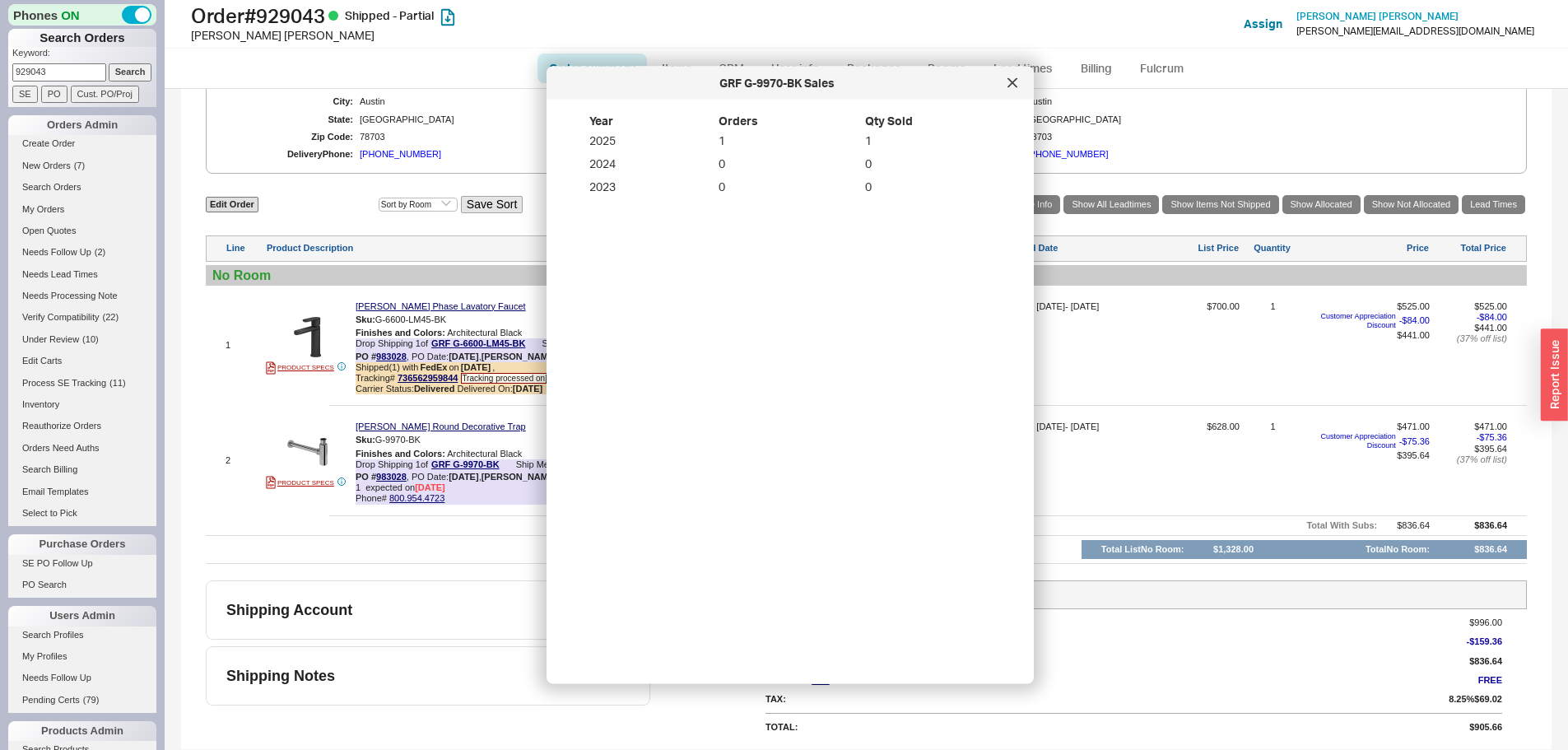
click at [1020, 72] on div "GRF G-9970-BK Sales" at bounding box center [790, 83] width 487 height 33
click at [1009, 85] on icon at bounding box center [1013, 83] width 10 height 10
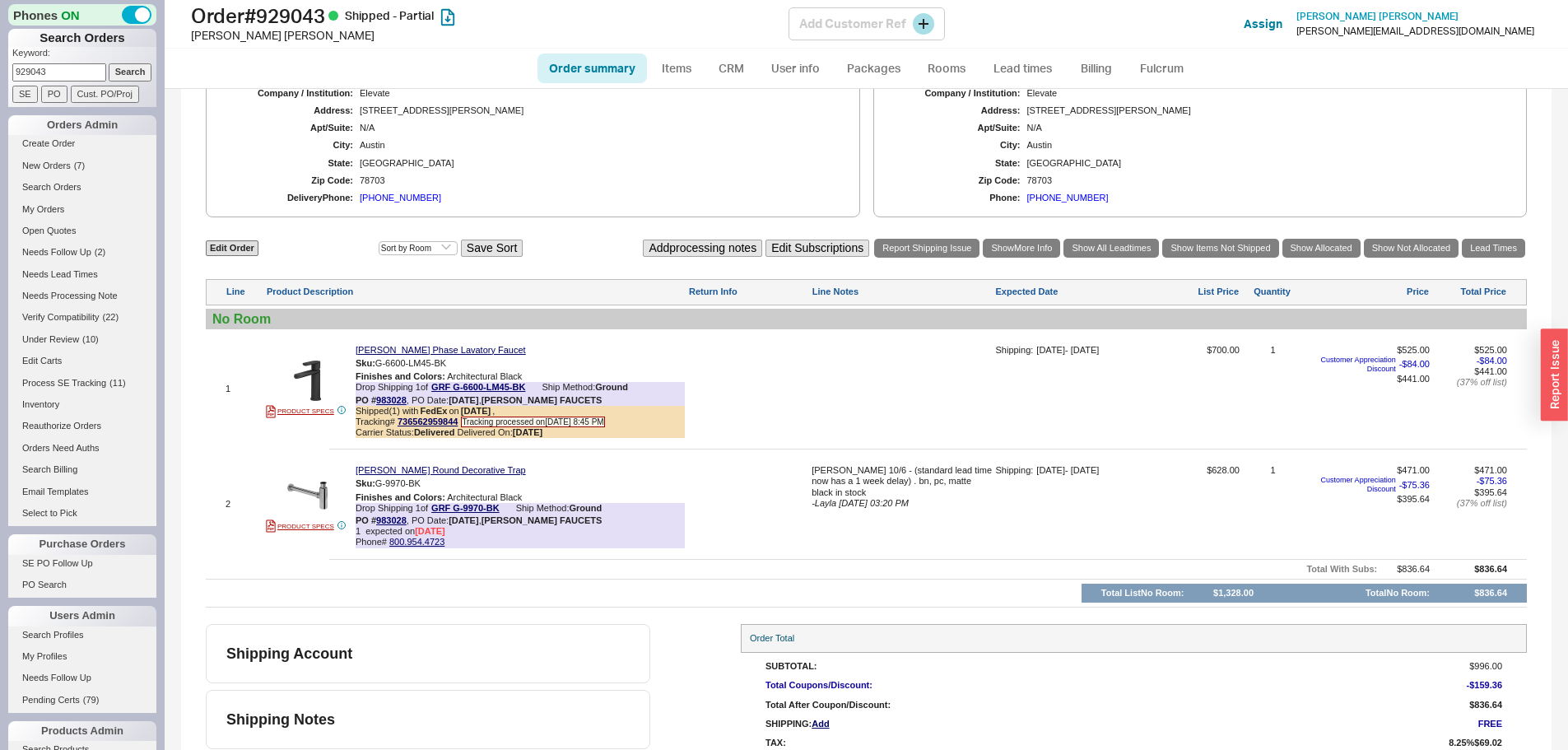
scroll to position [716, 0]
